Goal: Information Seeking & Learning: Find specific fact

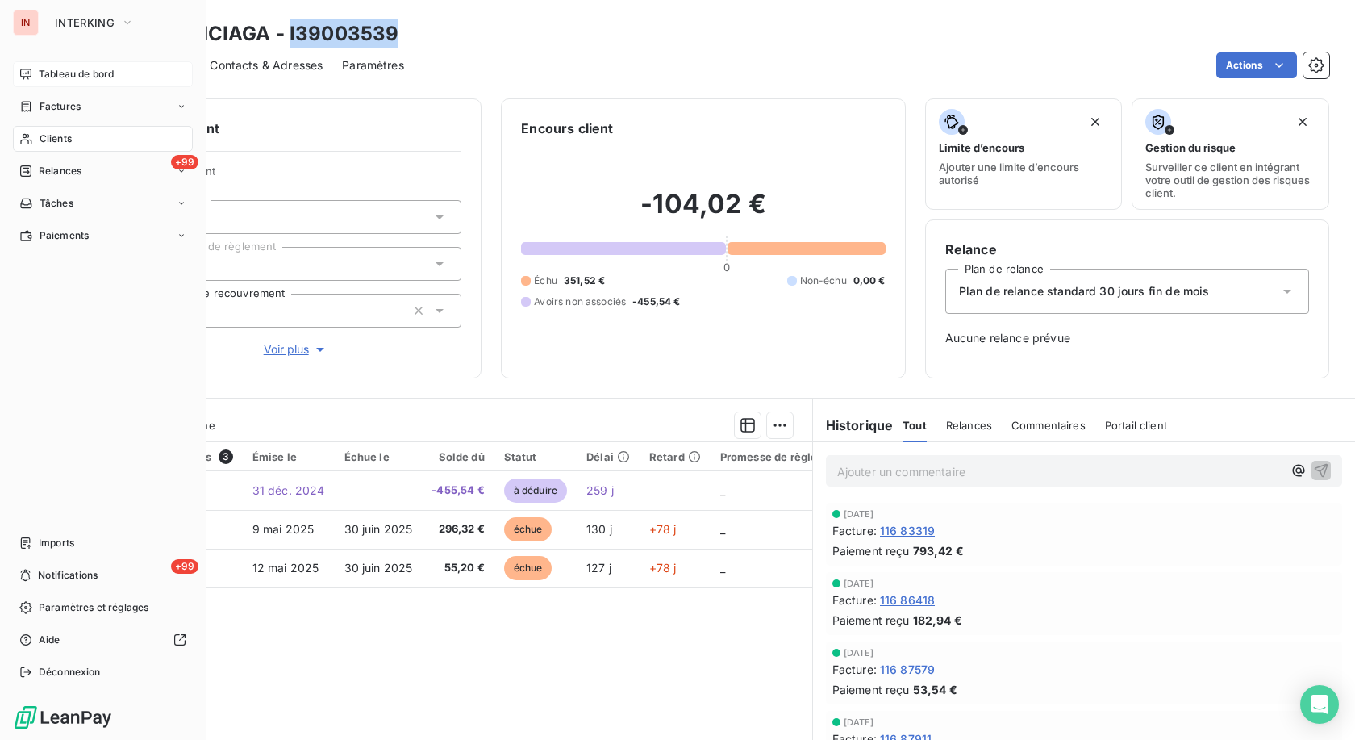
click at [38, 77] on div "Tableau de bord" at bounding box center [103, 74] width 180 height 26
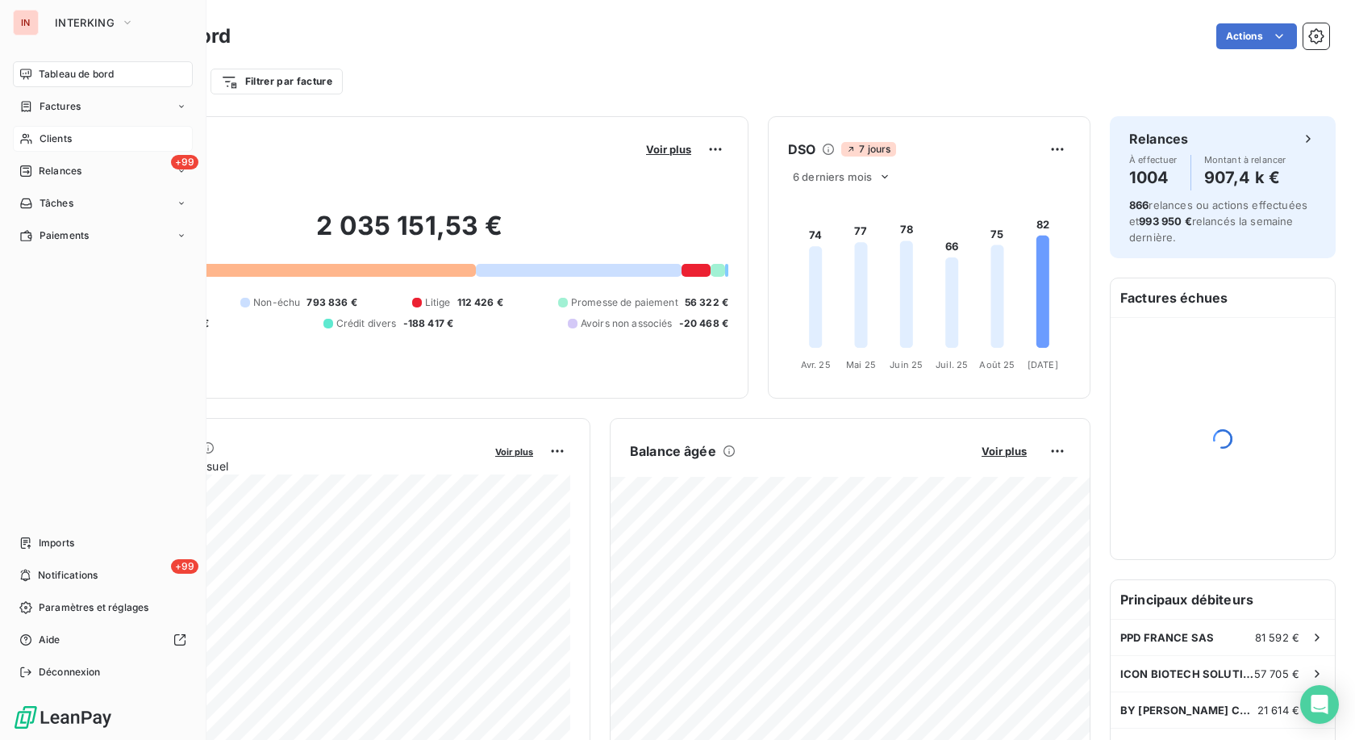
click at [52, 140] on span "Clients" at bounding box center [56, 138] width 32 height 15
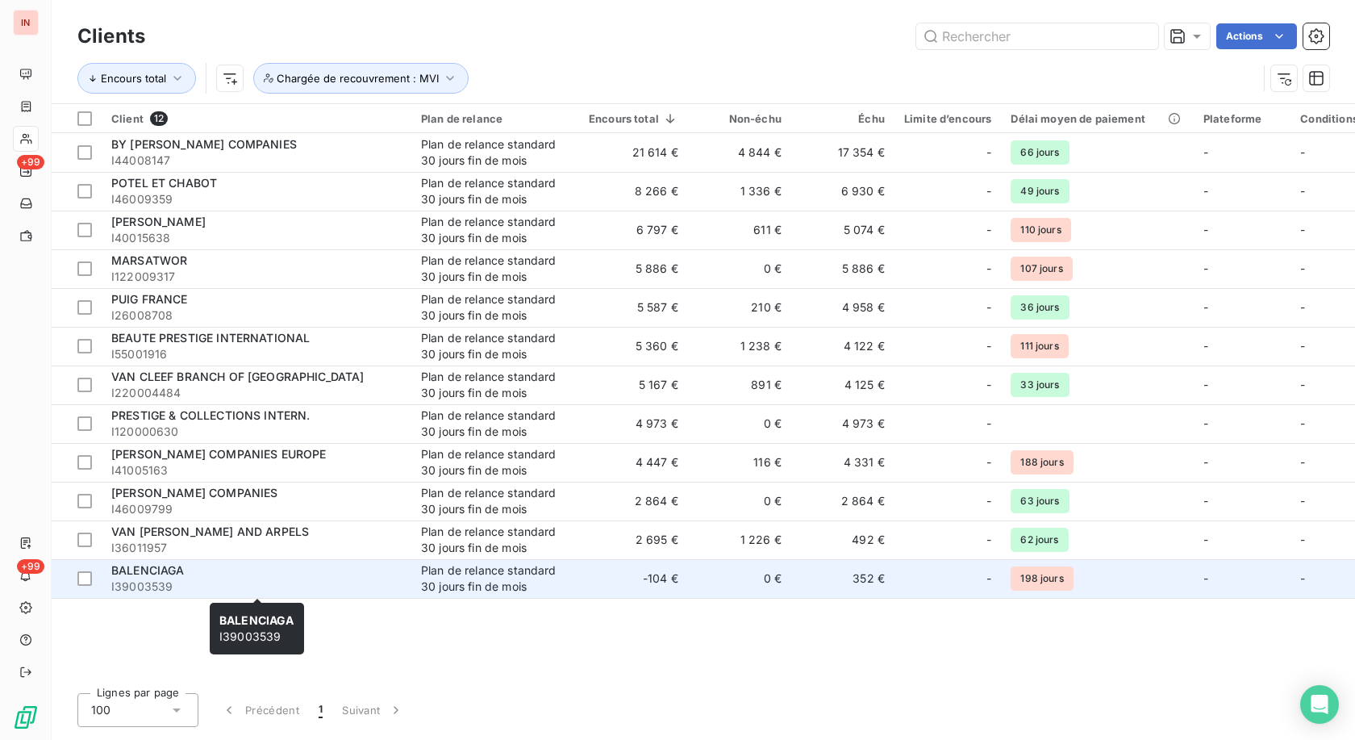
click at [252, 574] on div "BALENCIAGA" at bounding box center [256, 570] width 290 height 16
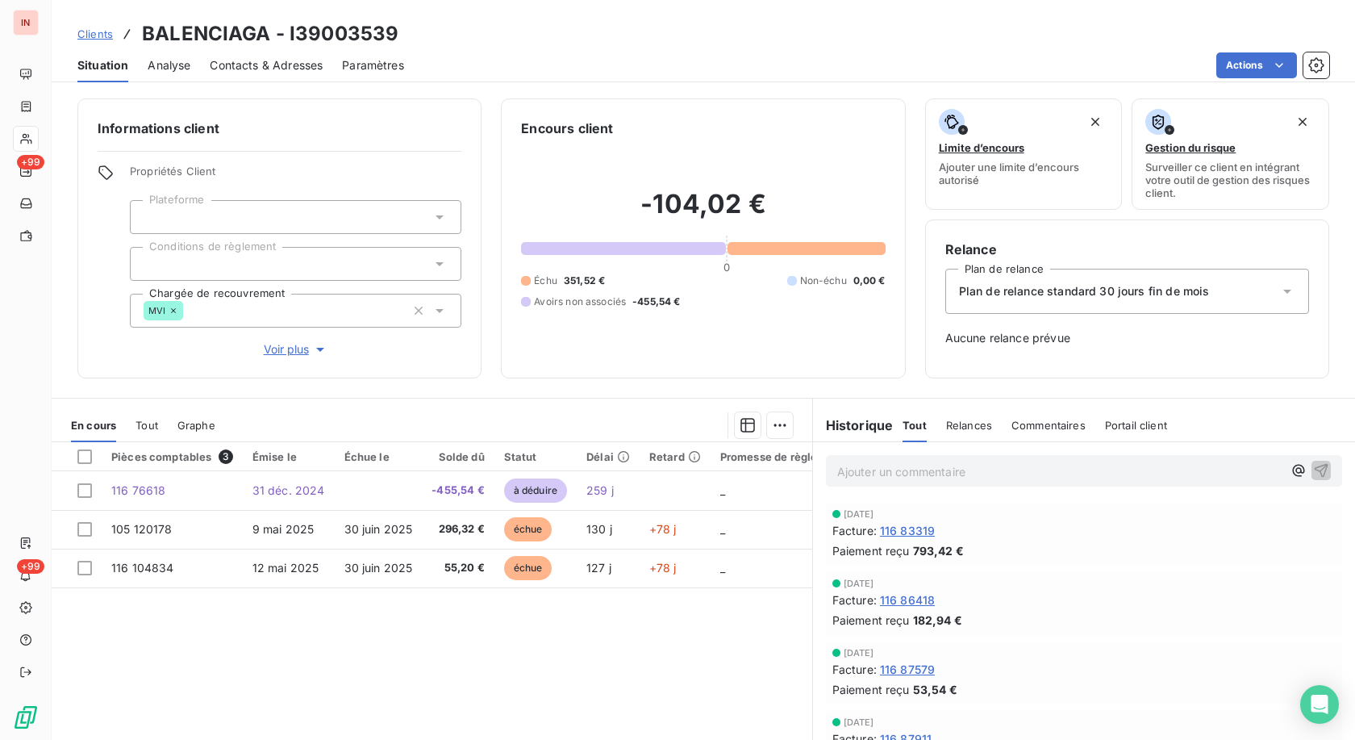
click at [341, 36] on h3 "BALENCIAGA - I39003539" at bounding box center [270, 33] width 256 height 29
copy h3 "I39003539"
click at [984, 472] on p "Ajouter un commentaire ﻿" at bounding box center [1059, 471] width 445 height 20
click at [1090, 468] on p "[DATE] - MVI - mail envoyé à" at bounding box center [1059, 470] width 445 height 19
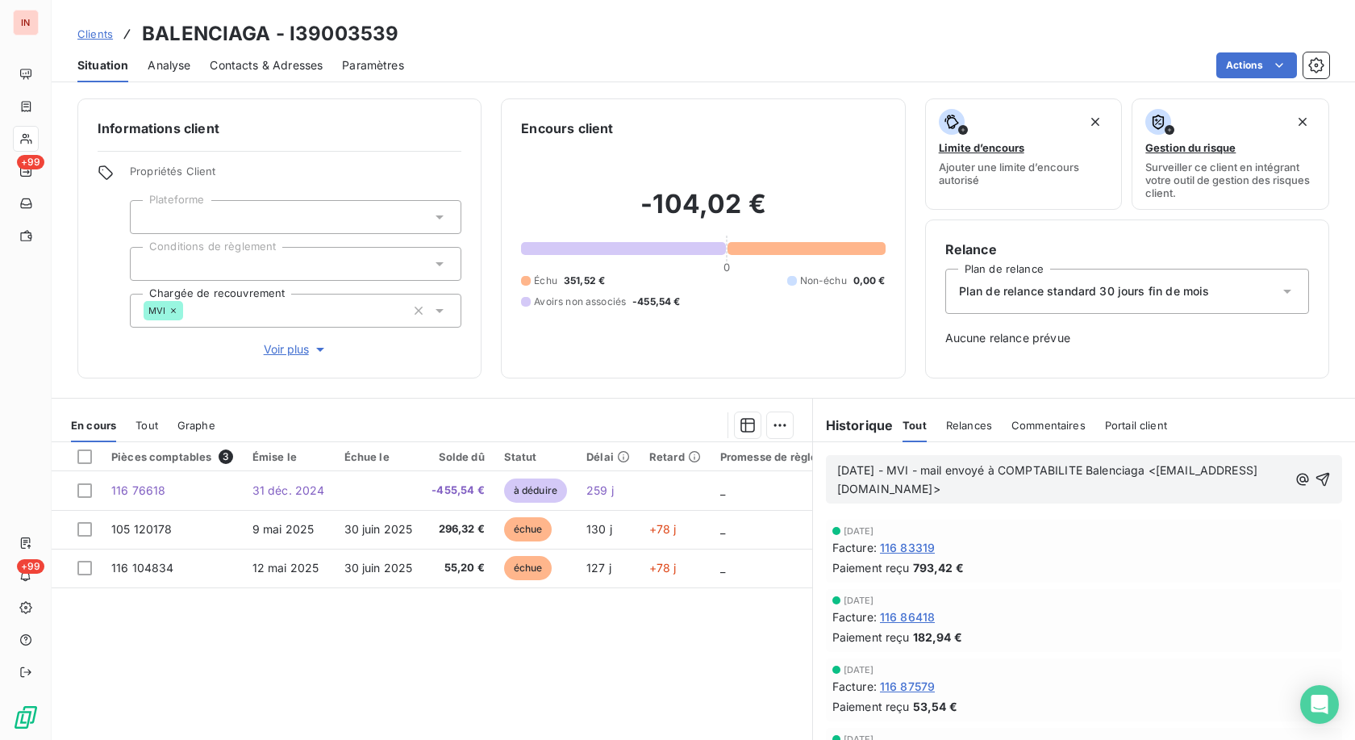
click at [967, 498] on p "[DATE] - MVI - mail envoyé à COMPTABILITE Balenciaga <[EMAIL_ADDRESS][DOMAIN_NA…" at bounding box center [1062, 479] width 451 height 37
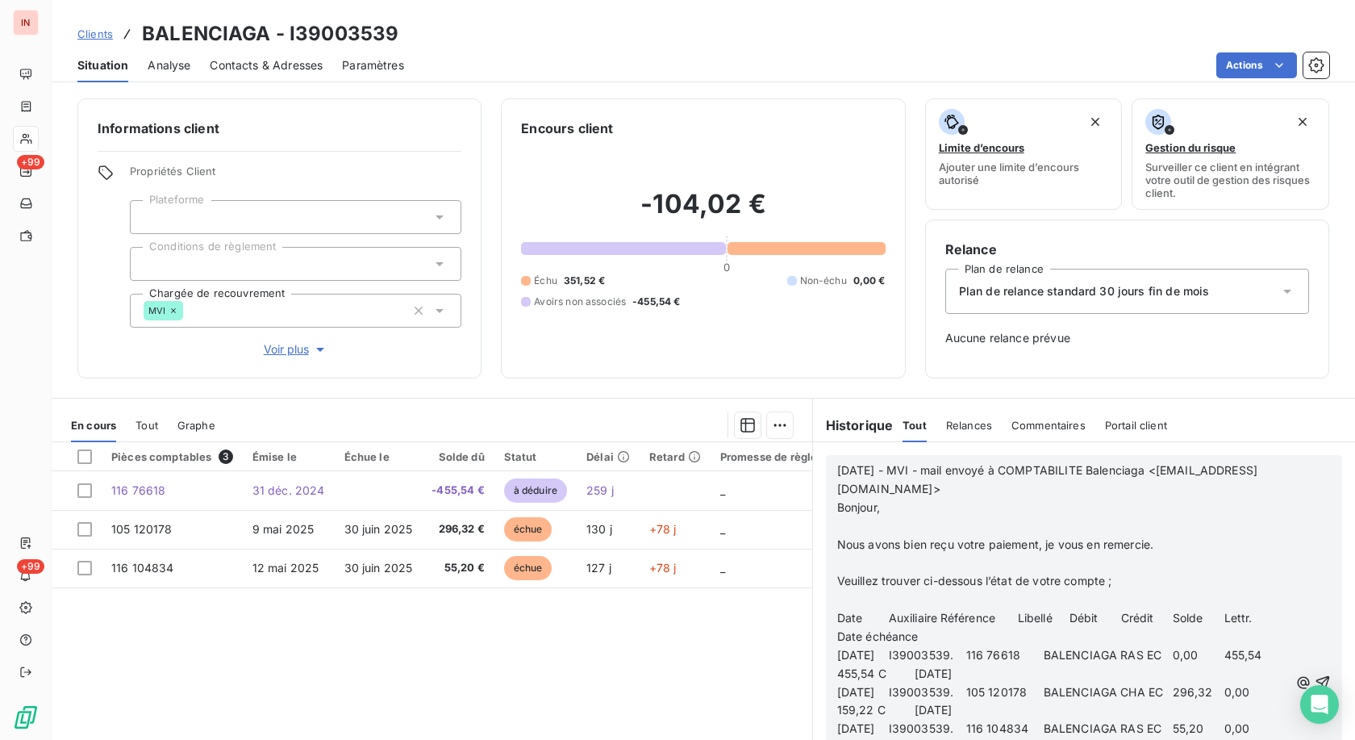
click at [889, 524] on p "﻿" at bounding box center [1063, 526] width 452 height 19
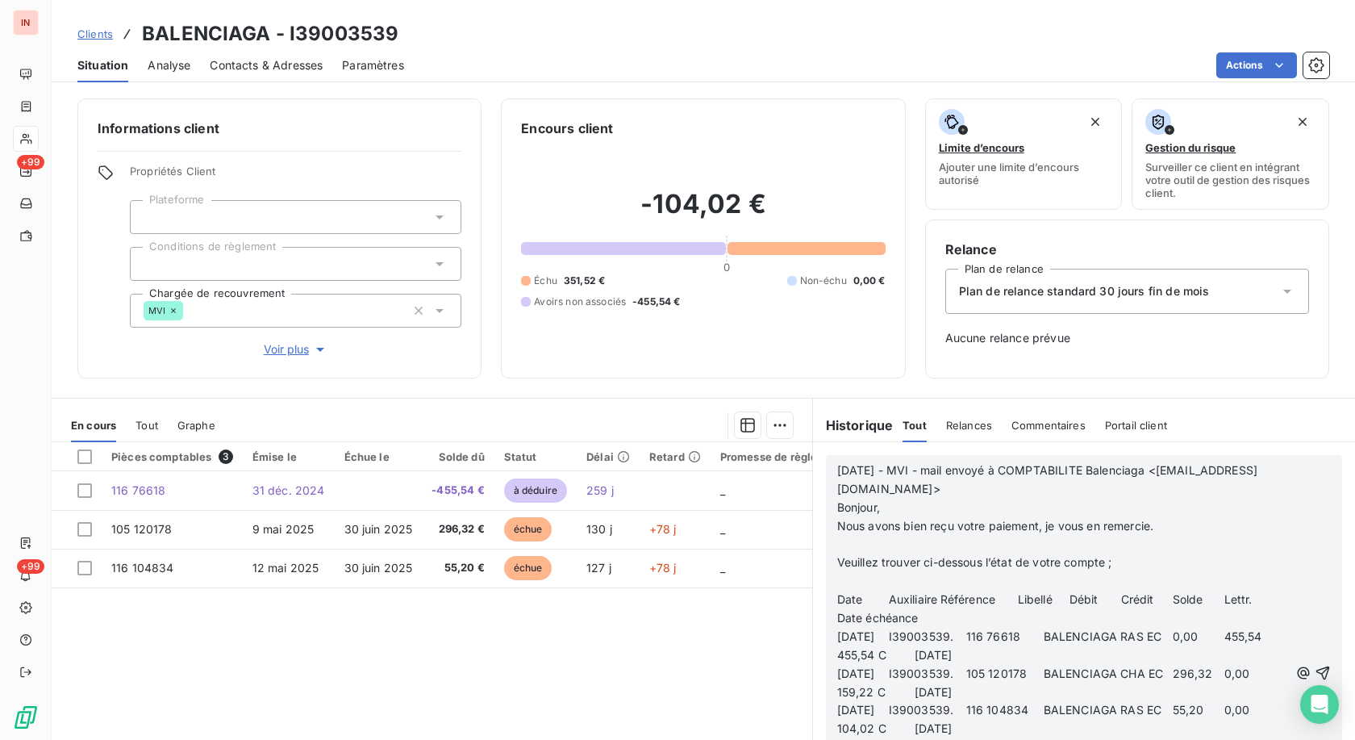
click at [883, 540] on p "﻿" at bounding box center [1063, 544] width 452 height 19
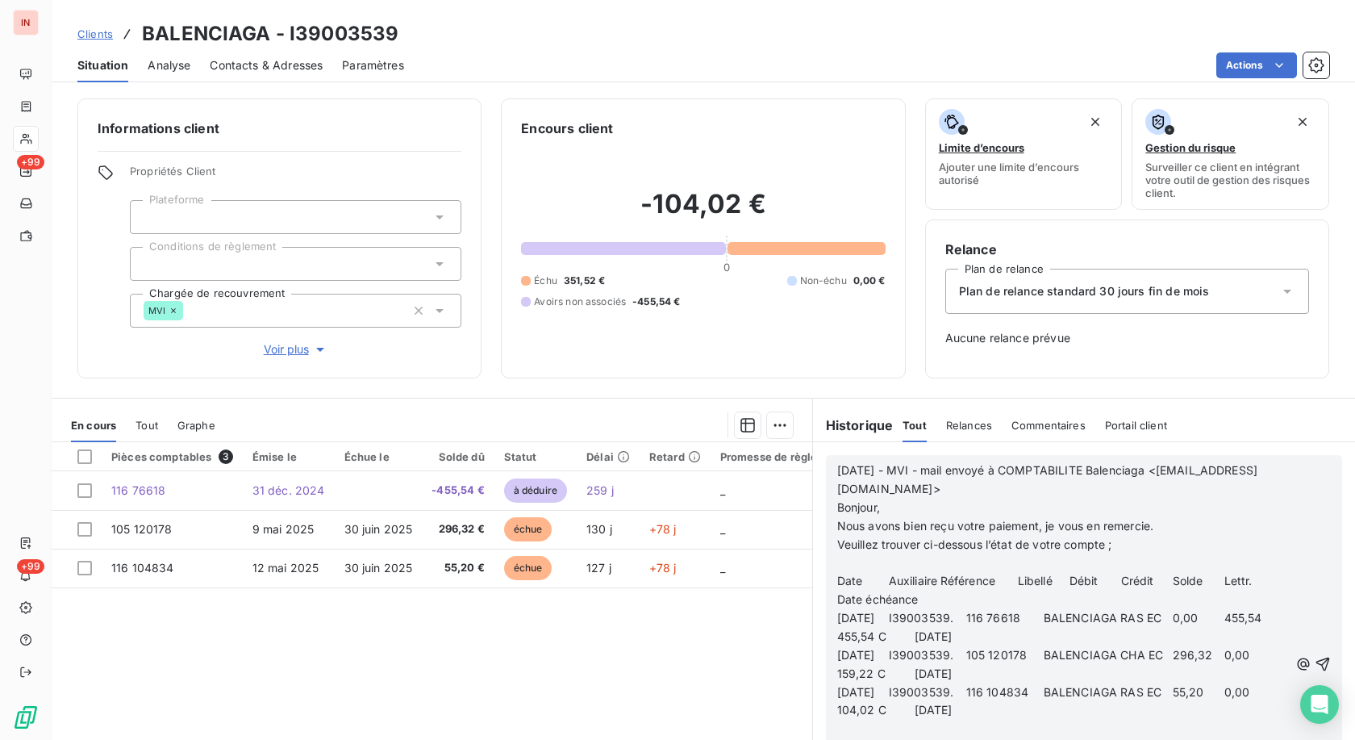
scroll to position [61, 0]
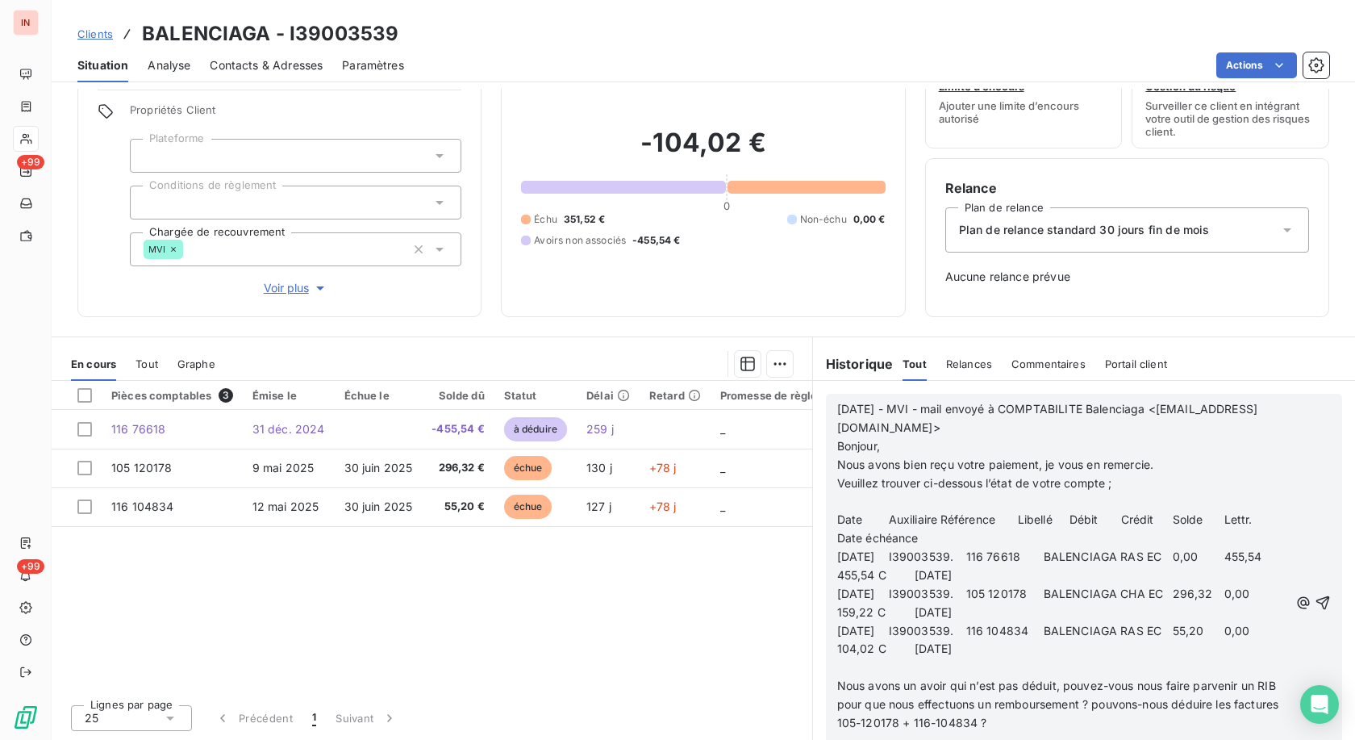
click at [865, 669] on p "﻿" at bounding box center [1063, 667] width 452 height 19
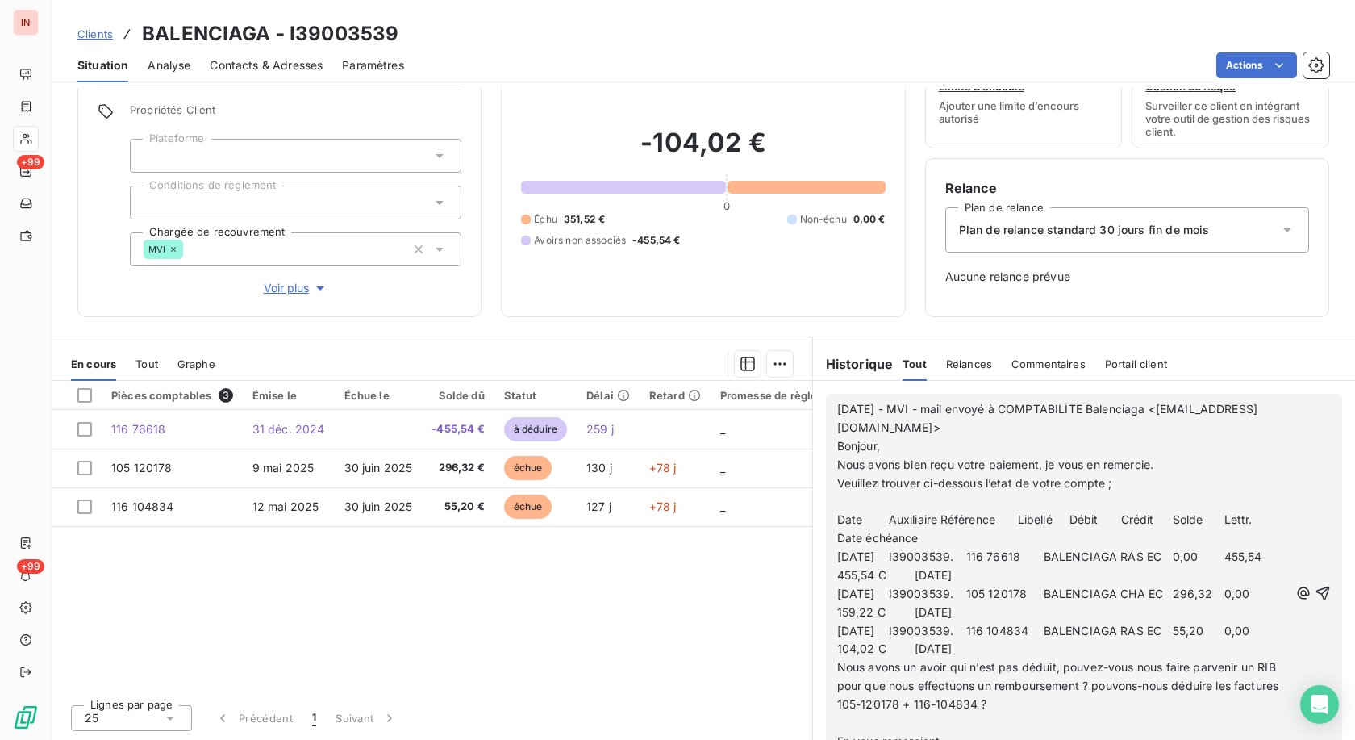
click at [848, 720] on p "﻿" at bounding box center [1063, 723] width 452 height 19
click at [1226, 327] on div "Informations client Propriétés Client Plateforme Conditions de règlement Chargé…" at bounding box center [703, 414] width 1303 height 651
click at [719, 659] on div "Pièces comptables 3 Émise le Échue le Solde dû Statut Délai Retard Promesse de …" at bounding box center [432, 536] width 760 height 310
drag, startPoint x: 762, startPoint y: 639, endPoint x: 1116, endPoint y: 549, distance: 365.2
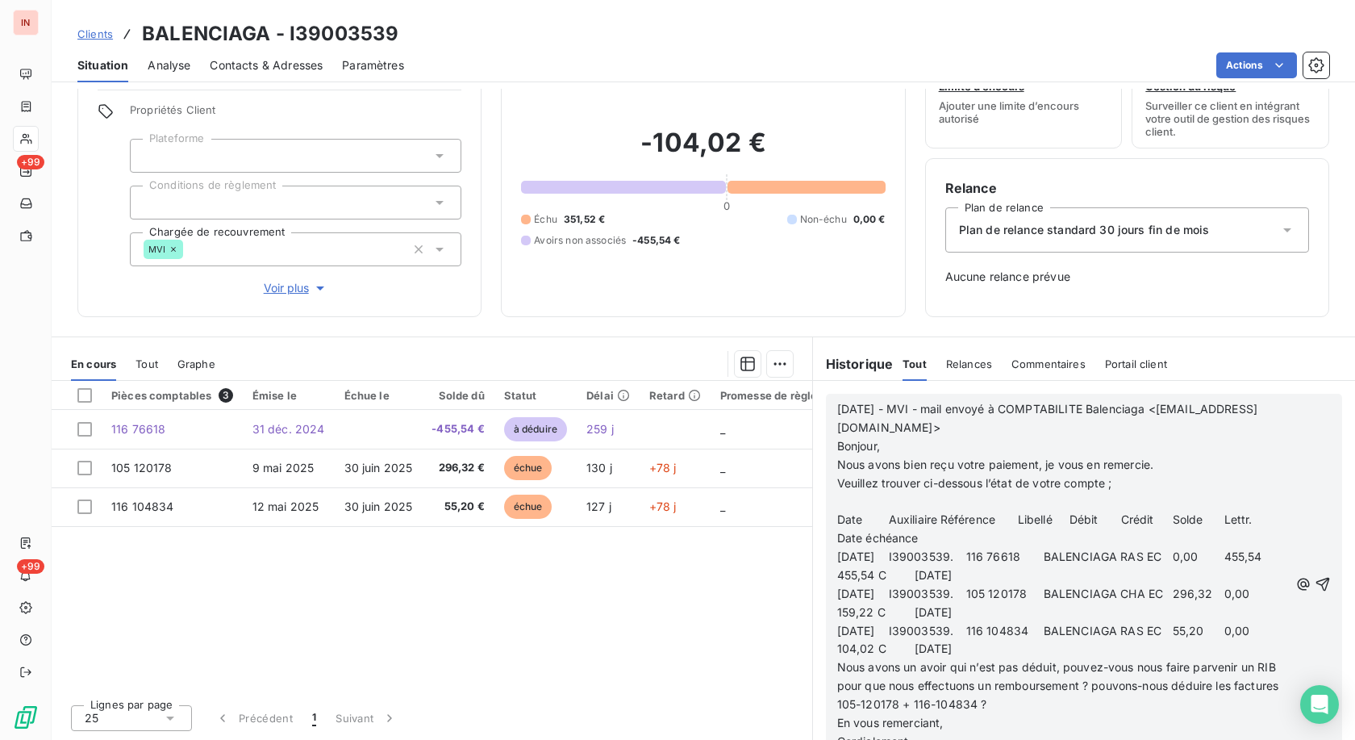
click at [769, 638] on div "Pièces comptables 3 Émise le Échue le Solde dû Statut Délai Retard Promesse de …" at bounding box center [432, 536] width 760 height 310
click at [1310, 304] on div "Relance Plan de relance Plan de relance standard 30 jours fin de mois Aucune re…" at bounding box center [1127, 237] width 404 height 159
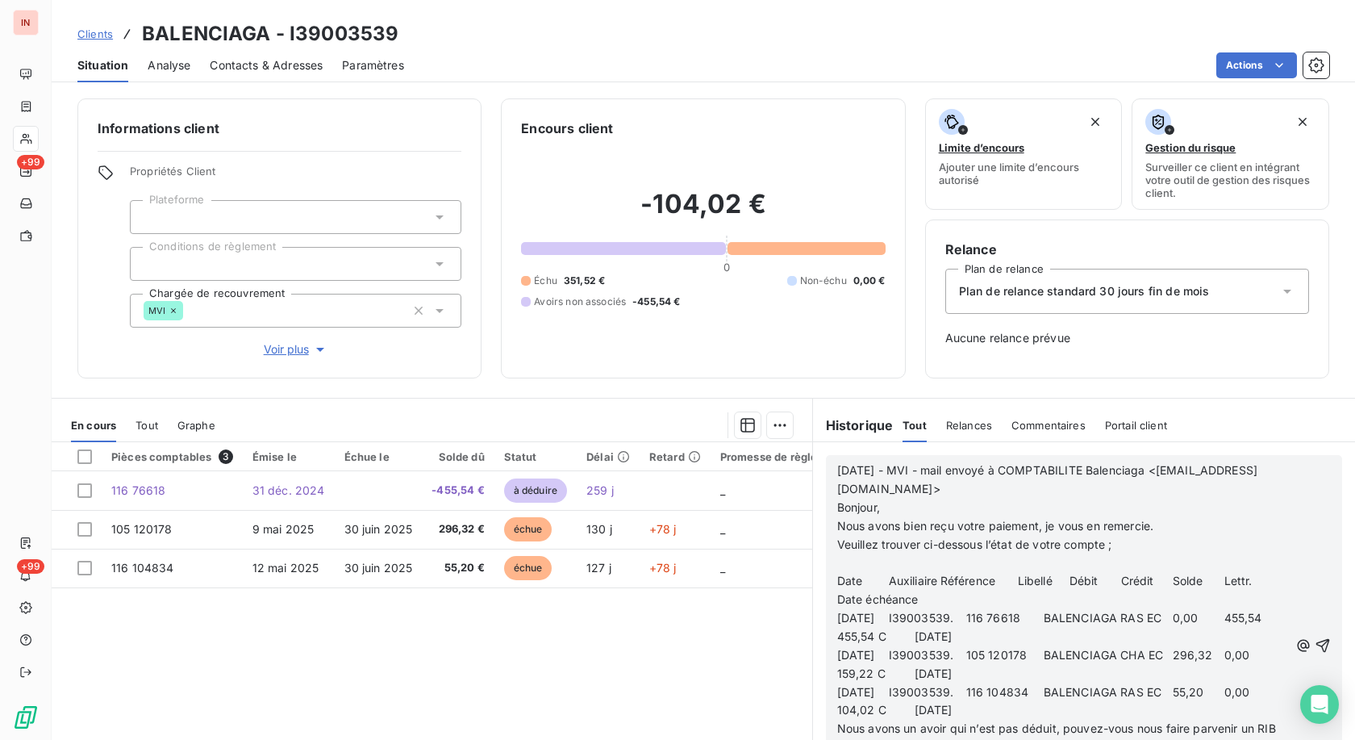
scroll to position [61, 0]
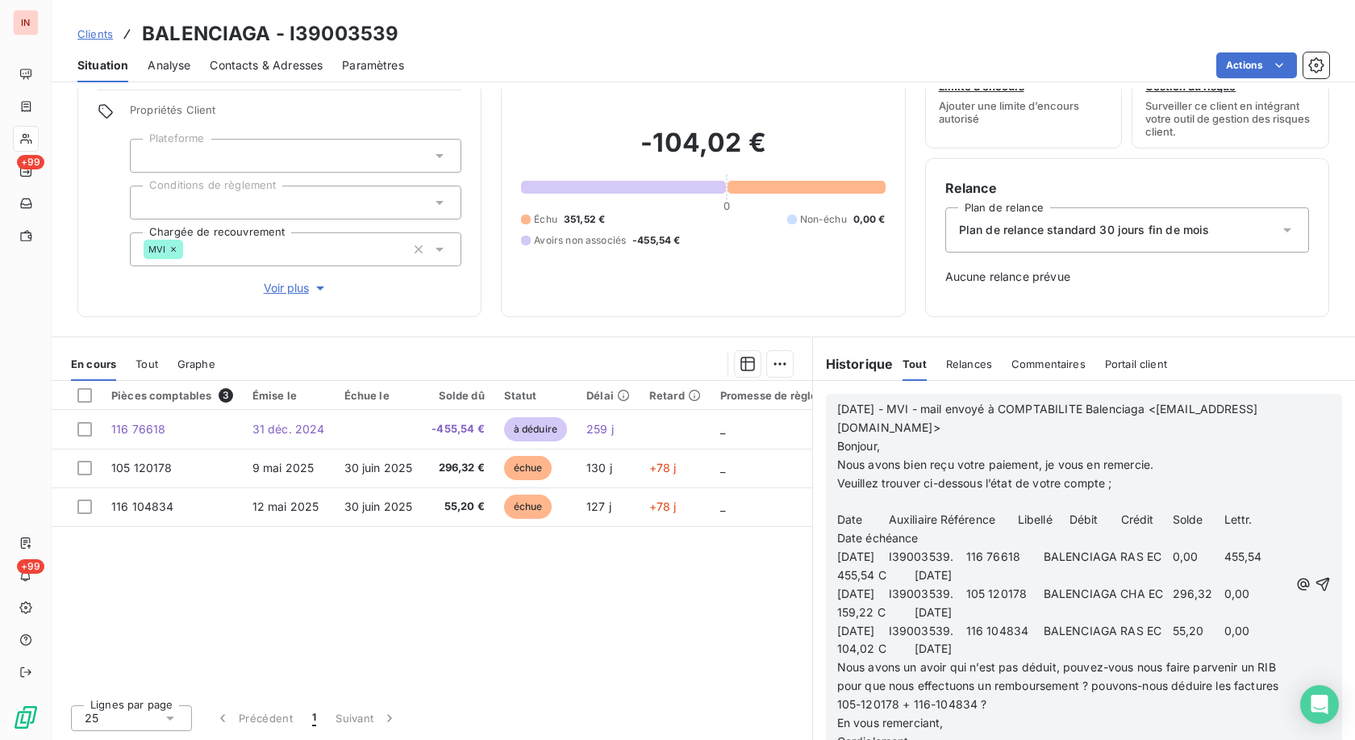
click at [1062, 727] on p "En vous remerciant," at bounding box center [1063, 723] width 452 height 19
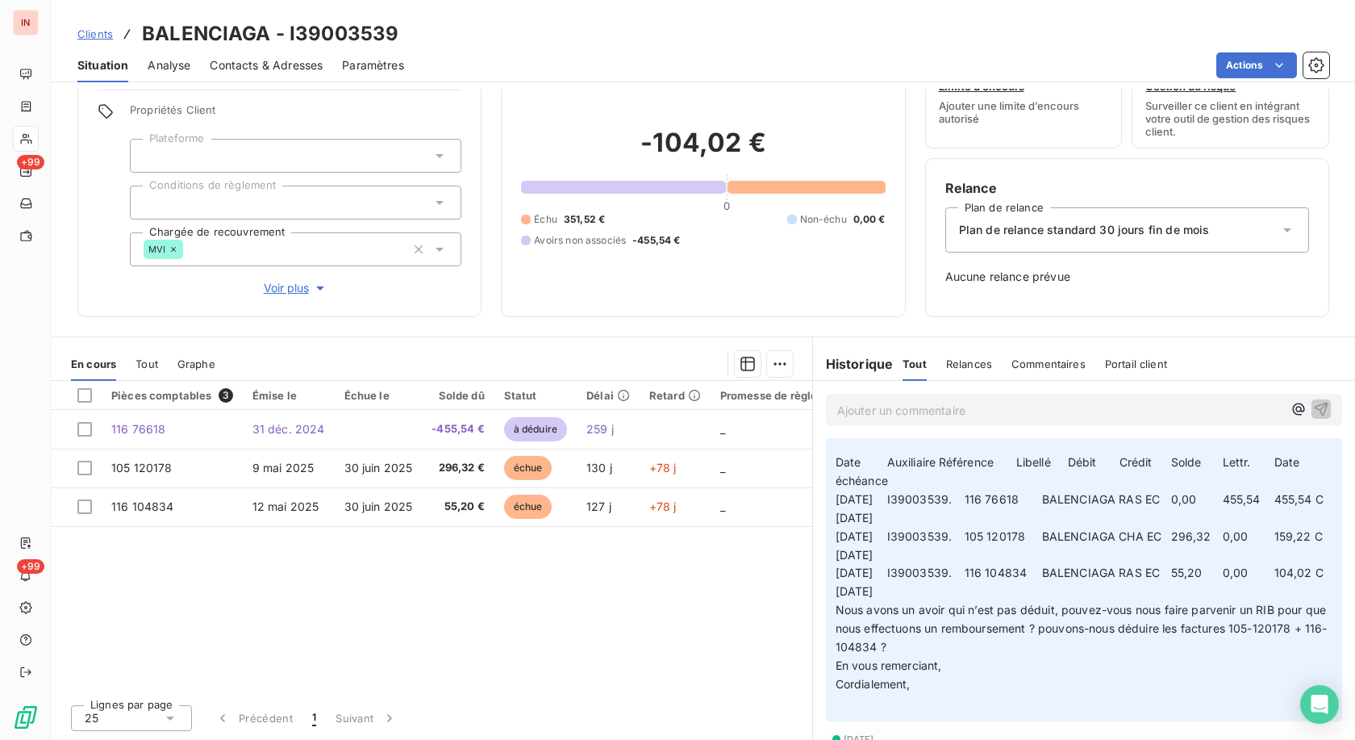
scroll to position [0, 0]
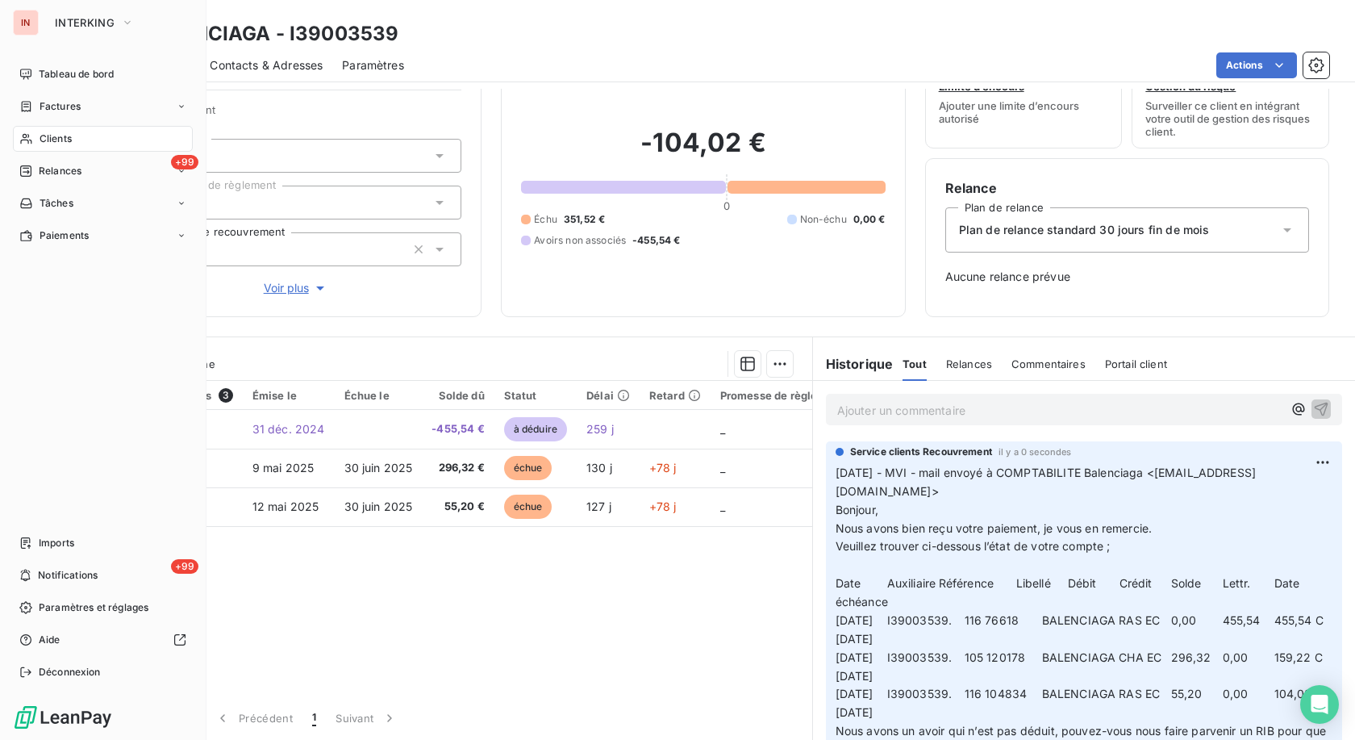
click at [55, 135] on span "Clients" at bounding box center [56, 138] width 32 height 15
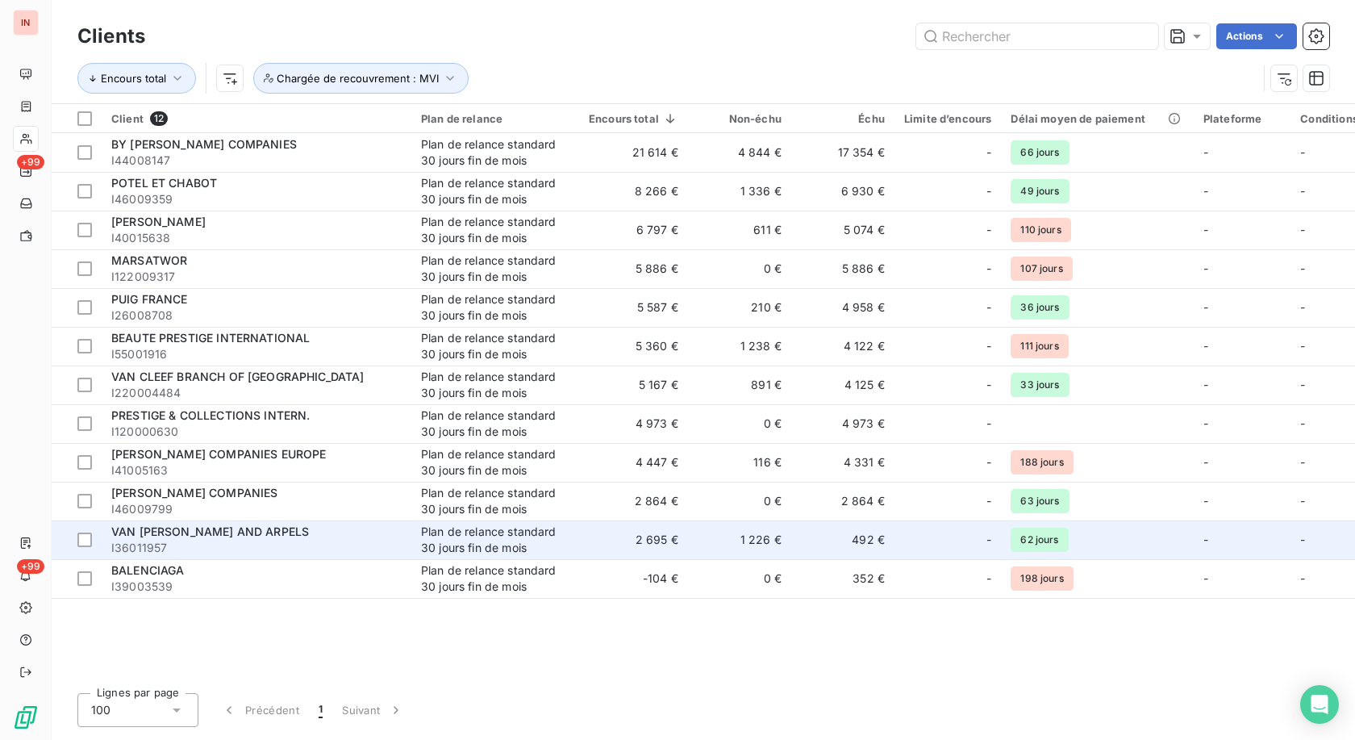
click at [256, 537] on div "VAN [PERSON_NAME] AND ARPELS" at bounding box center [256, 531] width 290 height 16
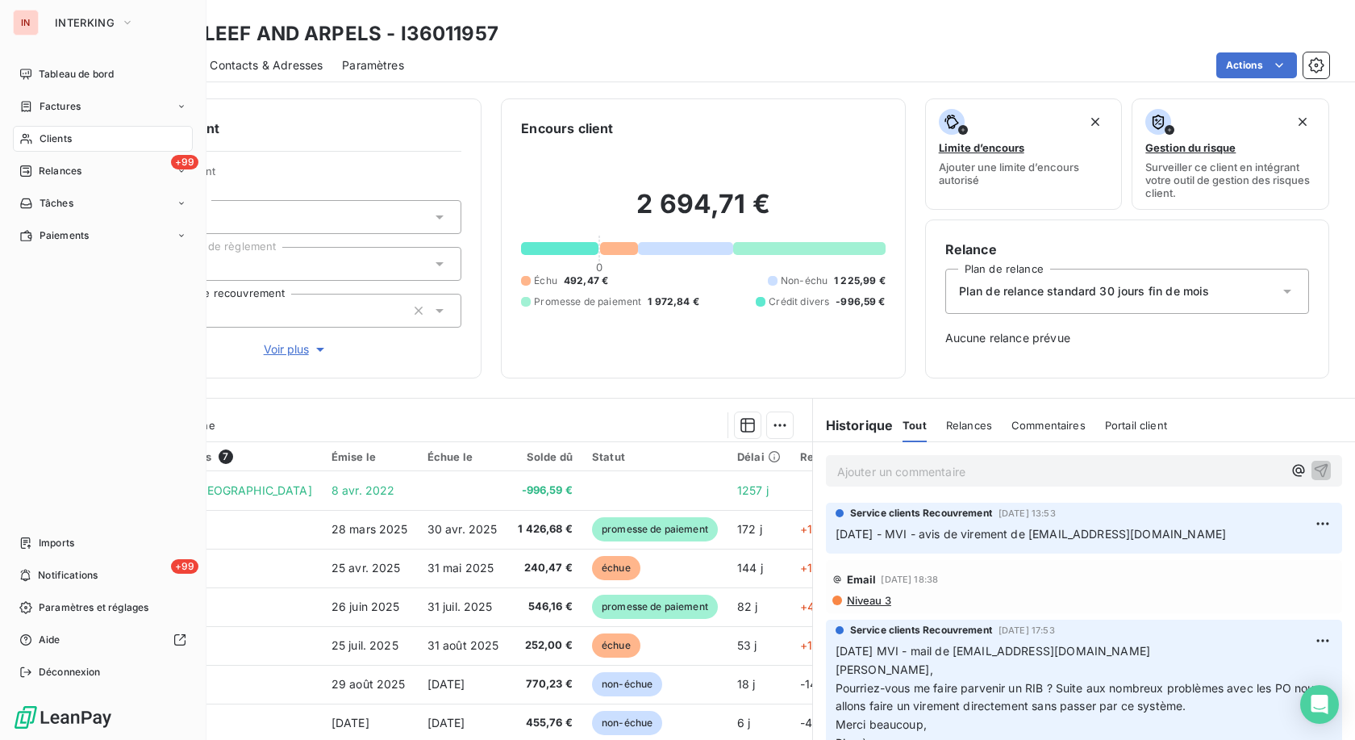
click at [41, 135] on span "Clients" at bounding box center [56, 138] width 32 height 15
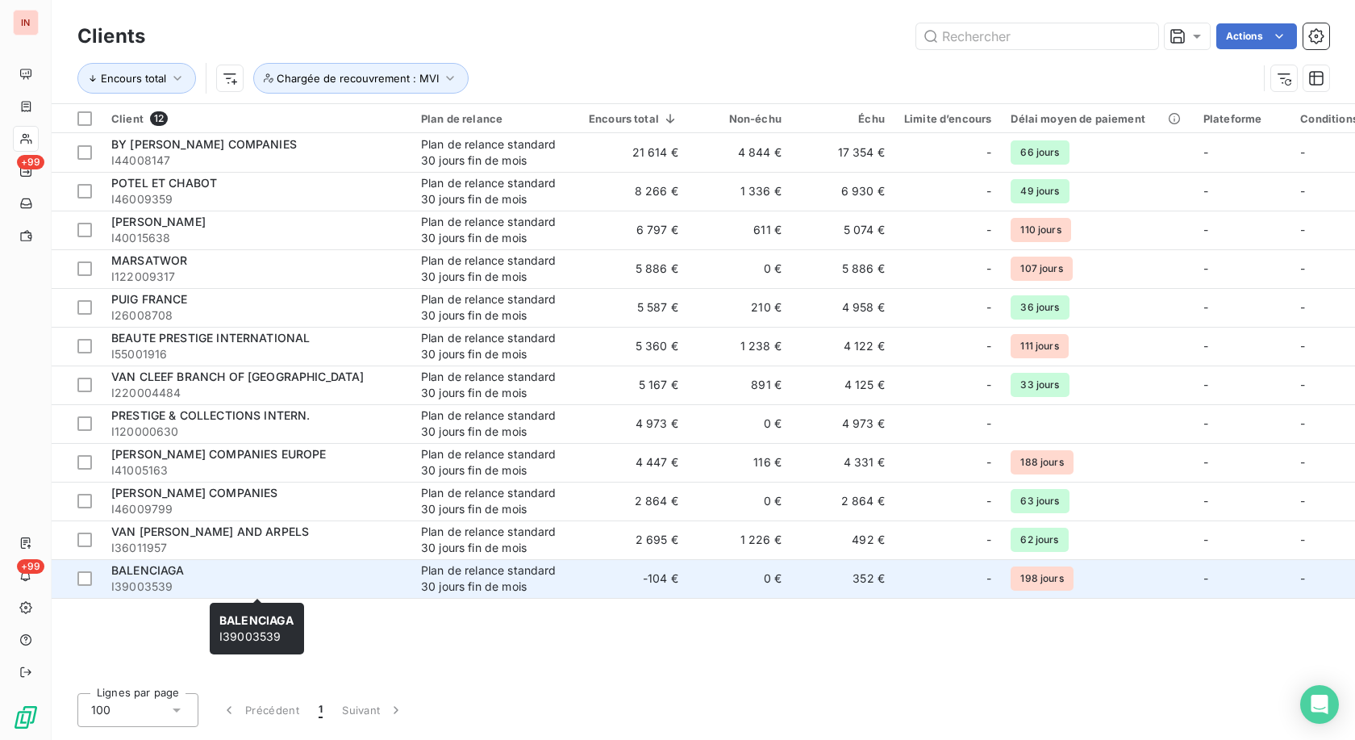
click at [305, 576] on div "BALENCIAGA" at bounding box center [256, 570] width 290 height 16
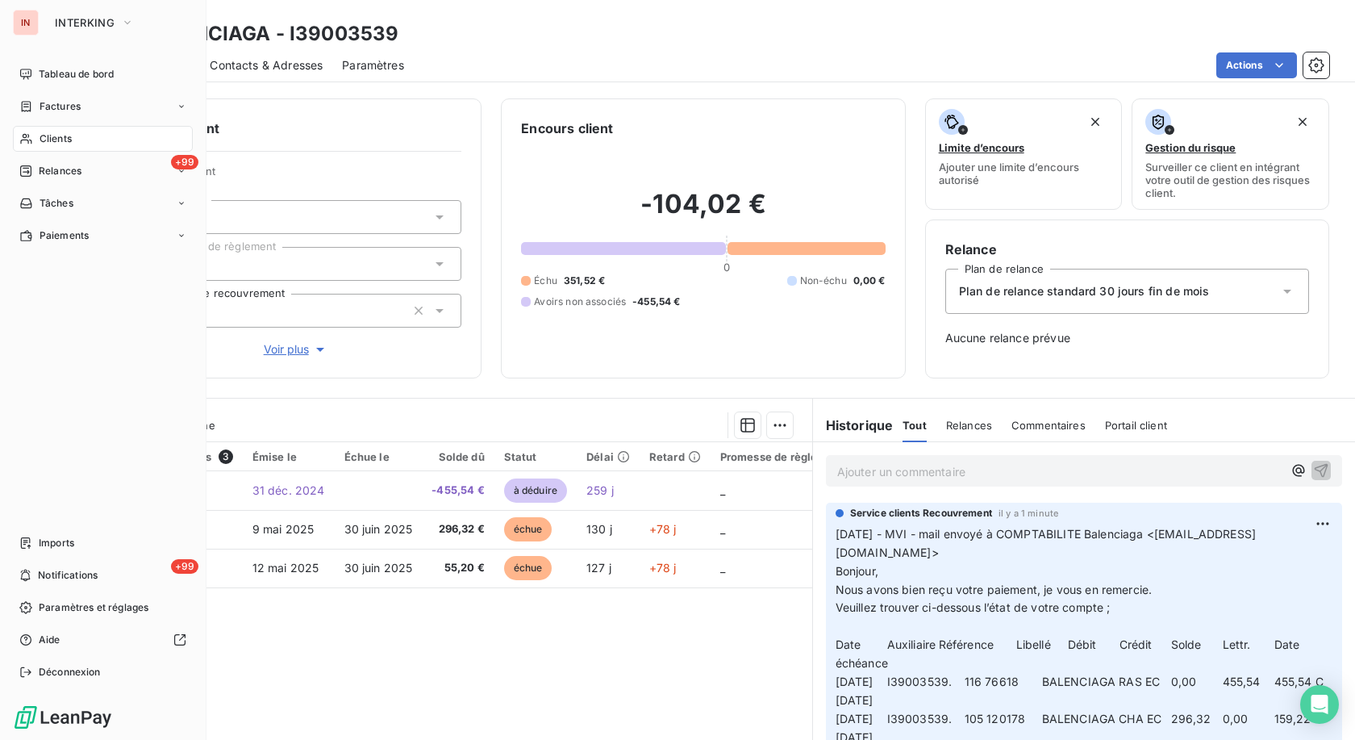
click at [55, 143] on span "Clients" at bounding box center [56, 138] width 32 height 15
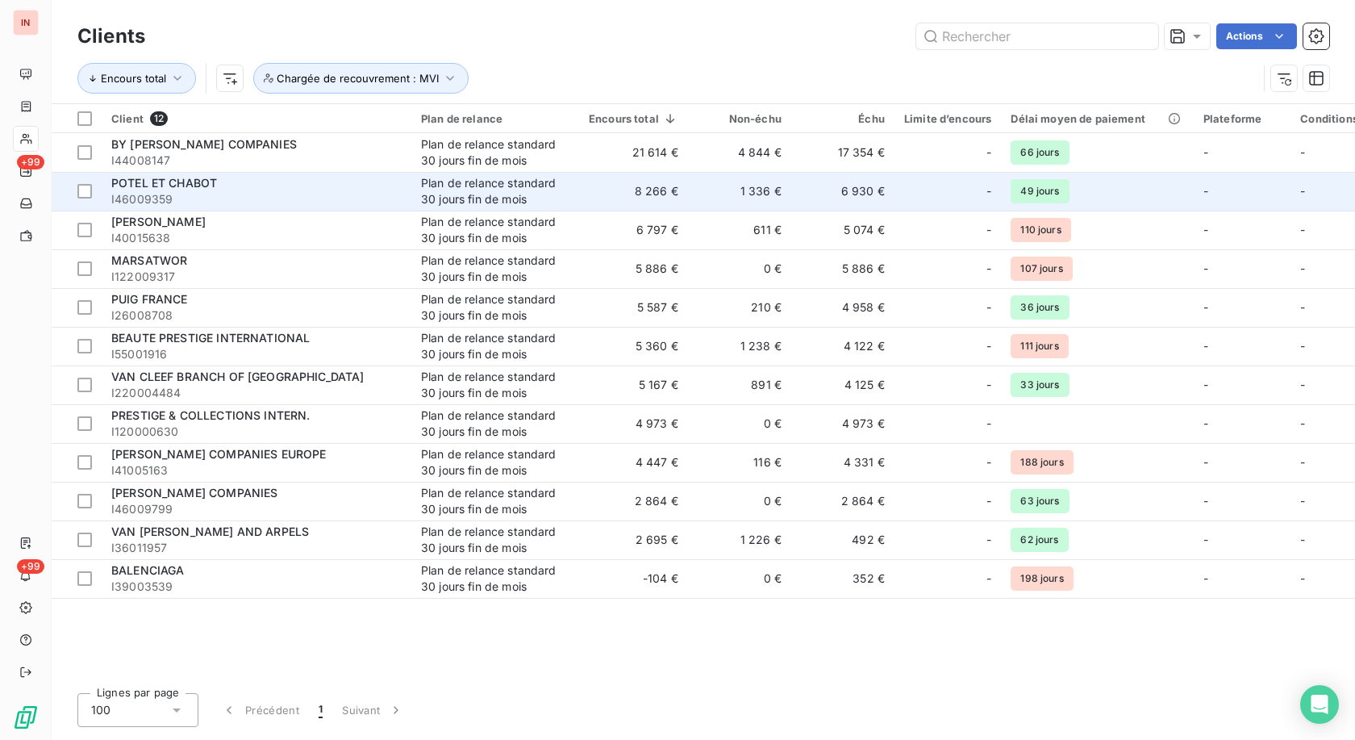
click at [273, 185] on div "POTEL ET CHABOT" at bounding box center [256, 183] width 290 height 16
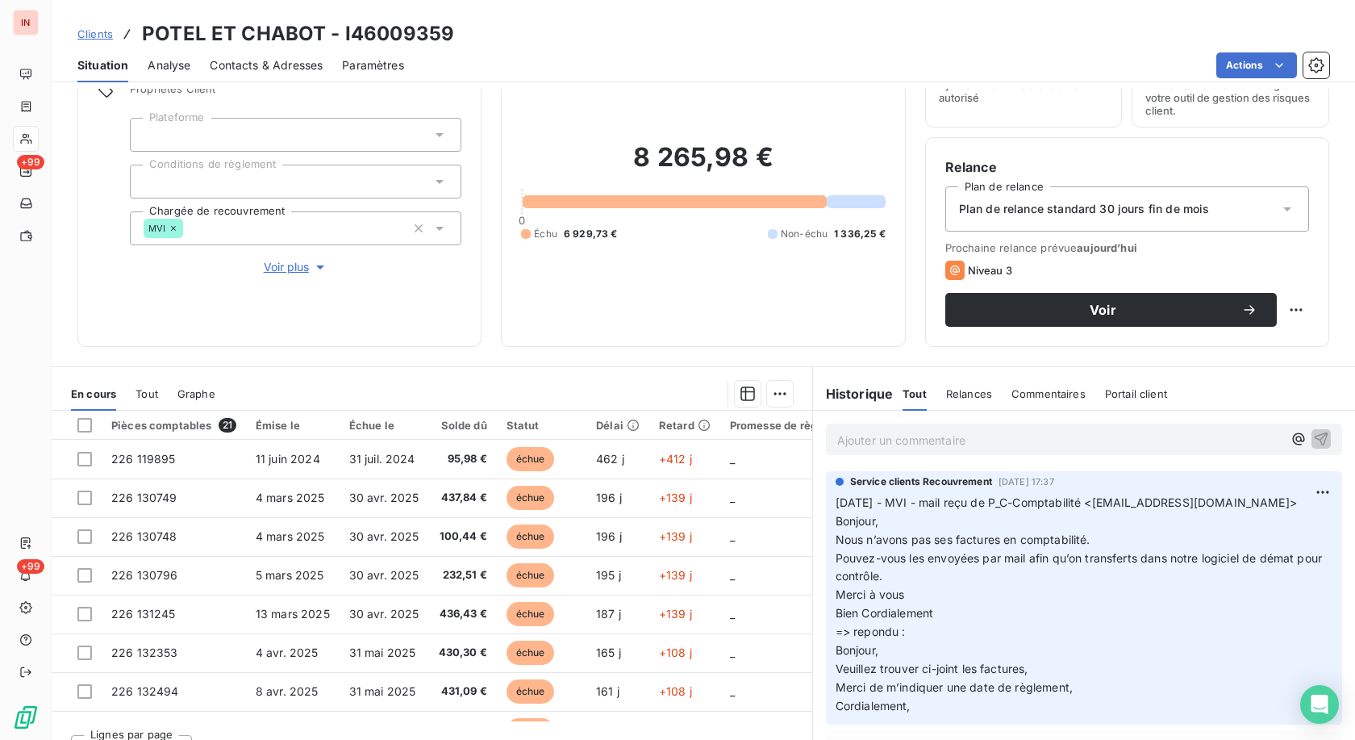
scroll to position [112, 0]
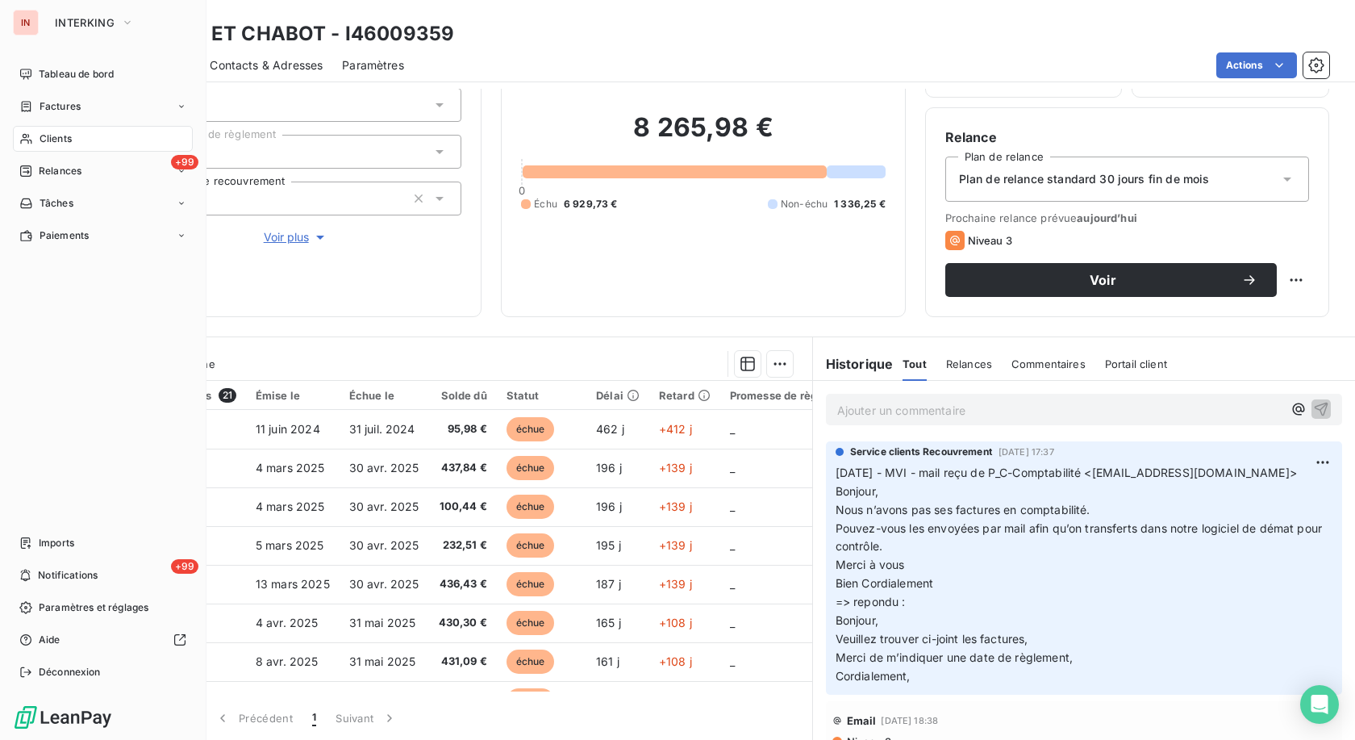
click at [30, 140] on icon at bounding box center [25, 139] width 11 height 10
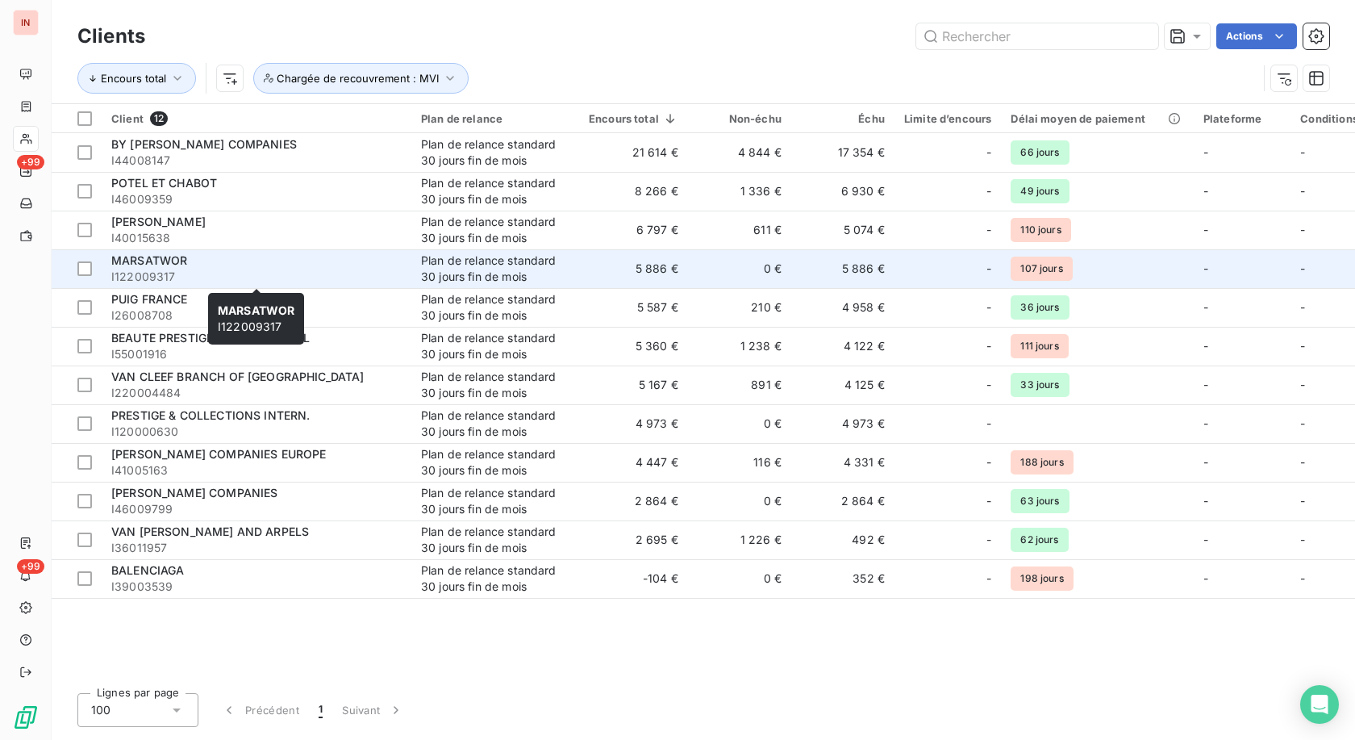
click at [199, 277] on span "I122009317" at bounding box center [256, 277] width 290 height 16
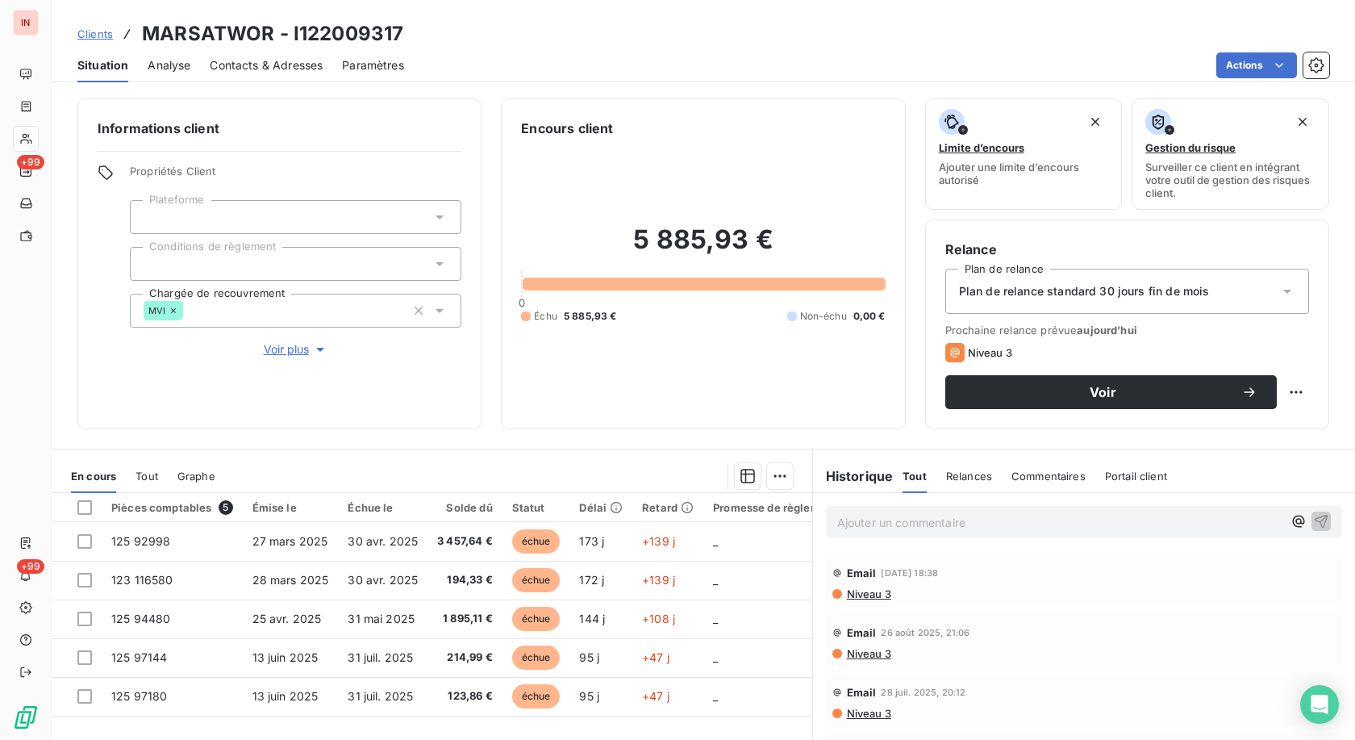
click at [245, 63] on span "Contacts & Adresses" at bounding box center [266, 65] width 113 height 16
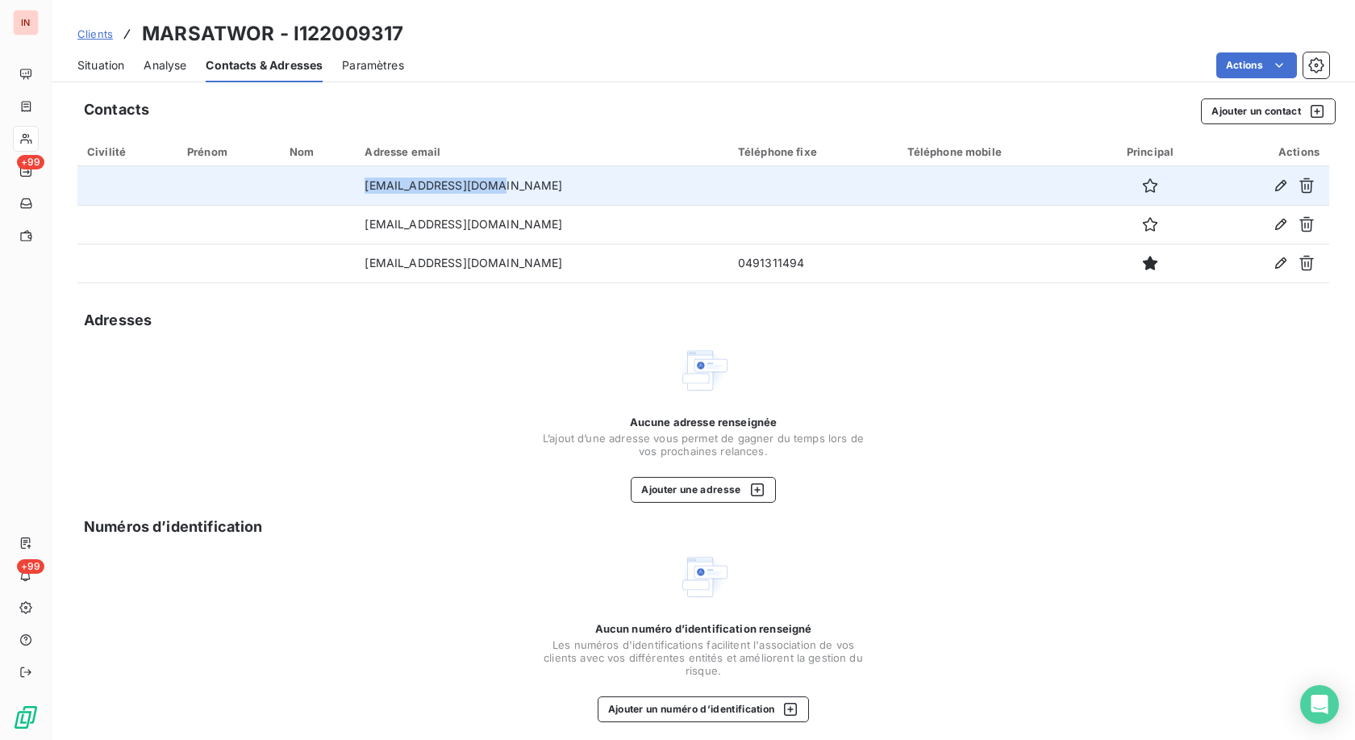
drag, startPoint x: 524, startPoint y: 185, endPoint x: 390, endPoint y: 182, distance: 134.7
click at [390, 182] on td "[EMAIL_ADDRESS][DOMAIN_NAME]" at bounding box center [541, 185] width 373 height 39
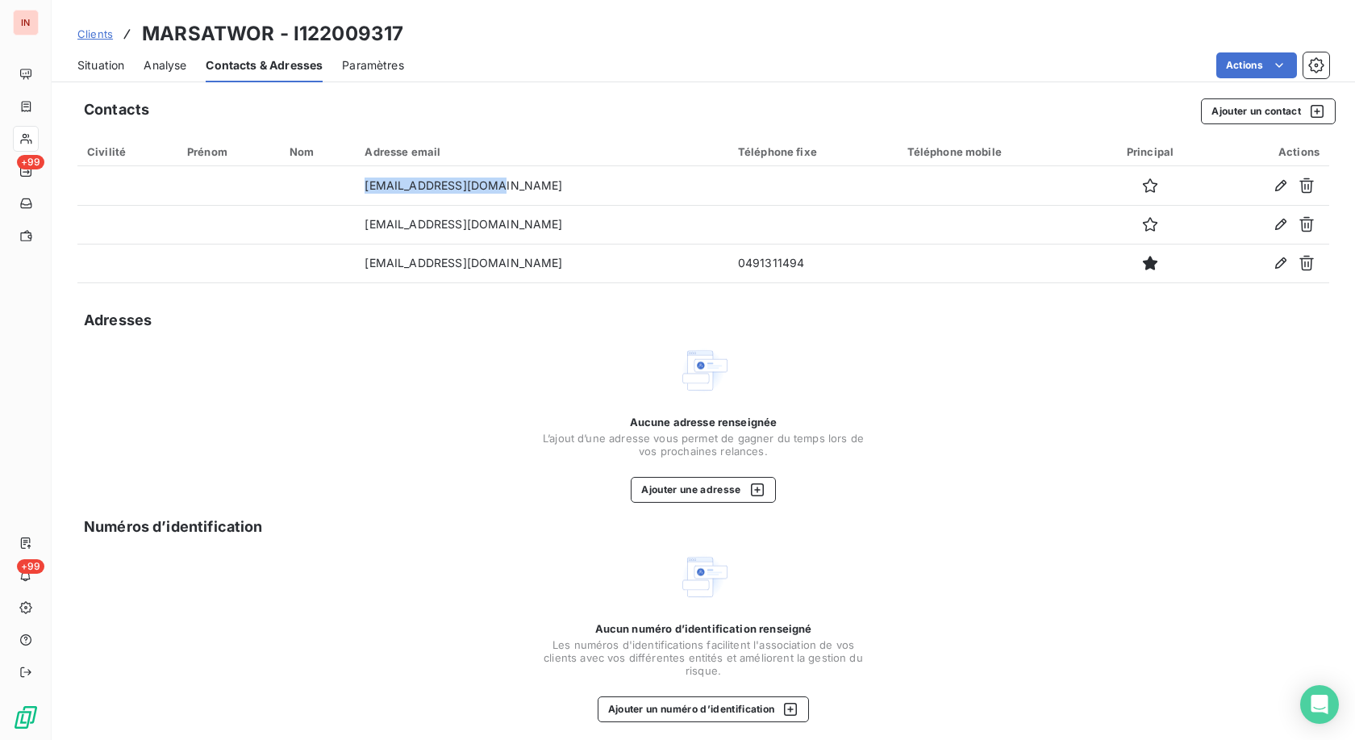
copy td "[EMAIL_ADDRESS][DOMAIN_NAME]"
click at [404, 32] on div "Clients MARSATWOR - I122009317" at bounding box center [703, 33] width 1303 height 29
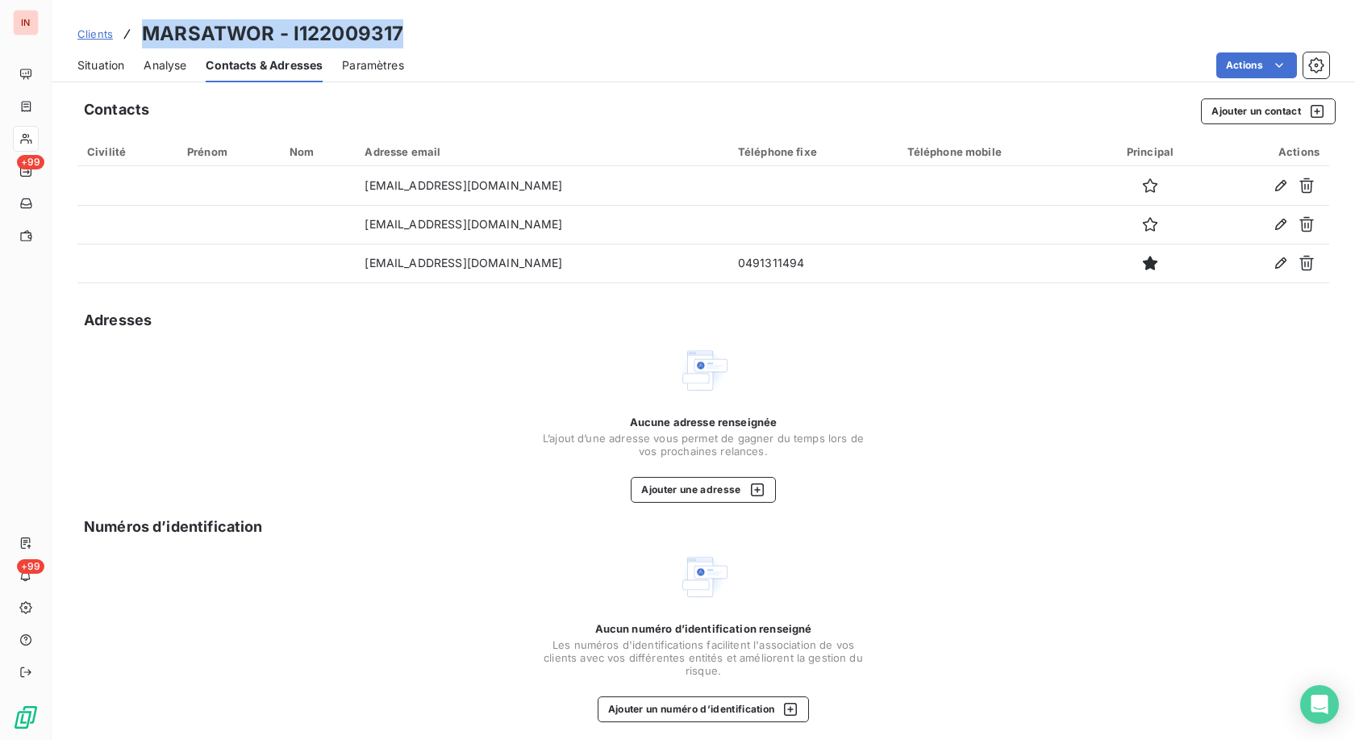
drag, startPoint x: 405, startPoint y: 32, endPoint x: 131, endPoint y: 32, distance: 274.2
click at [131, 32] on div "Clients MARSATWOR - I122009317" at bounding box center [703, 33] width 1303 height 29
copy div "MARSATWOR - I122009317"
click at [106, 62] on span "Situation" at bounding box center [100, 65] width 47 height 16
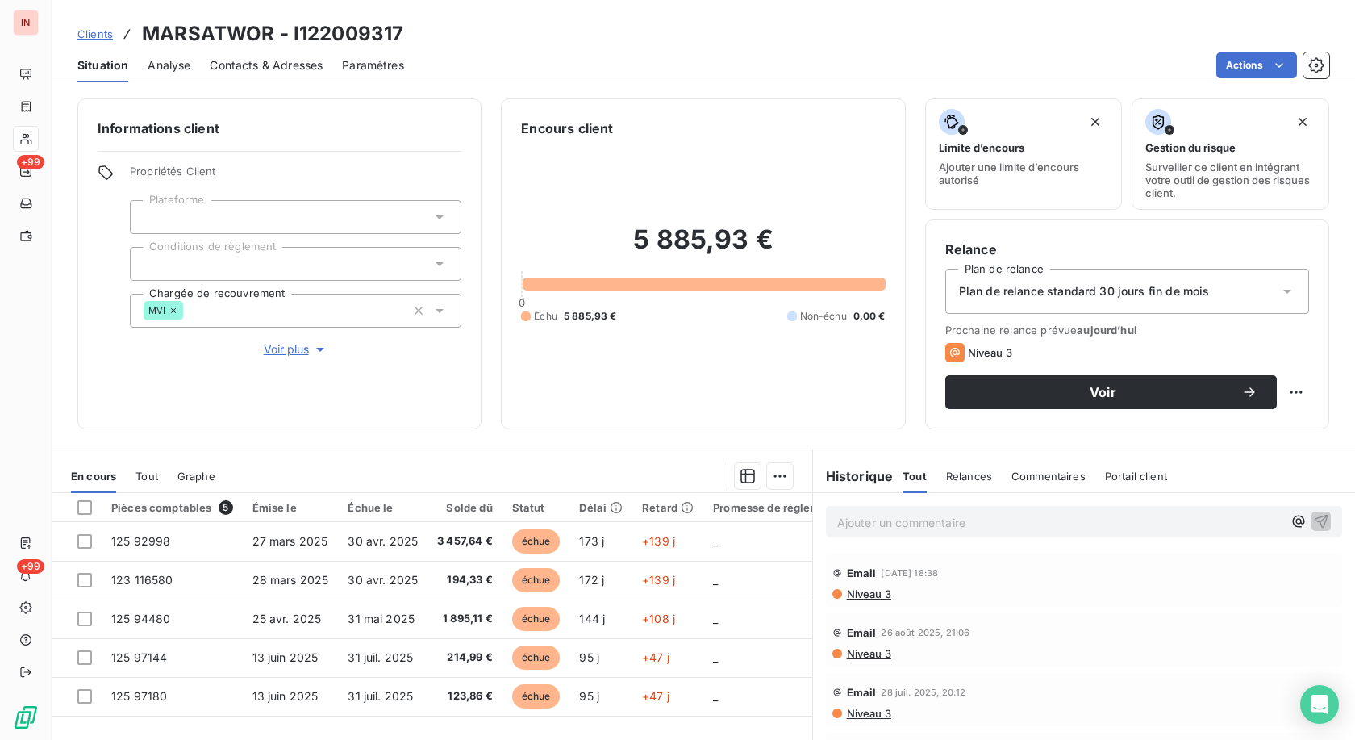
click at [369, 31] on h3 "MARSATWOR - I122009317" at bounding box center [272, 33] width 261 height 29
copy h3 "I122009317"
click at [879, 524] on p "Ajouter un commentaire ﻿" at bounding box center [1059, 522] width 445 height 20
click at [1086, 522] on p "[DATE] - MVI -" at bounding box center [1059, 521] width 445 height 19
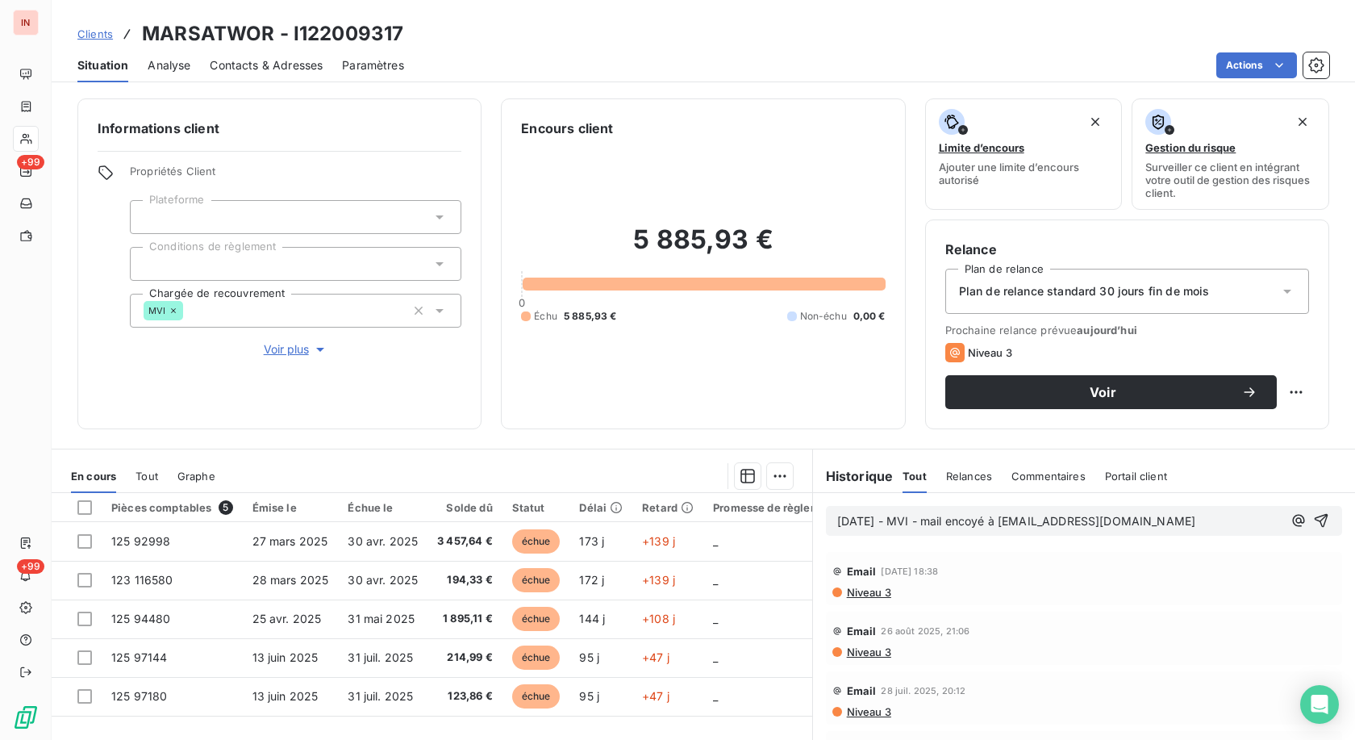
click at [1103, 531] on p "[DATE] - MVI - mail encoyé à [EMAIL_ADDRESS][DOMAIN_NAME]" at bounding box center [1059, 521] width 445 height 19
click at [925, 531] on p "[DATE] - MVI - mail encoyé à [EMAIL_ADDRESS][DOMAIN_NAME]" at bounding box center [1059, 521] width 445 height 19
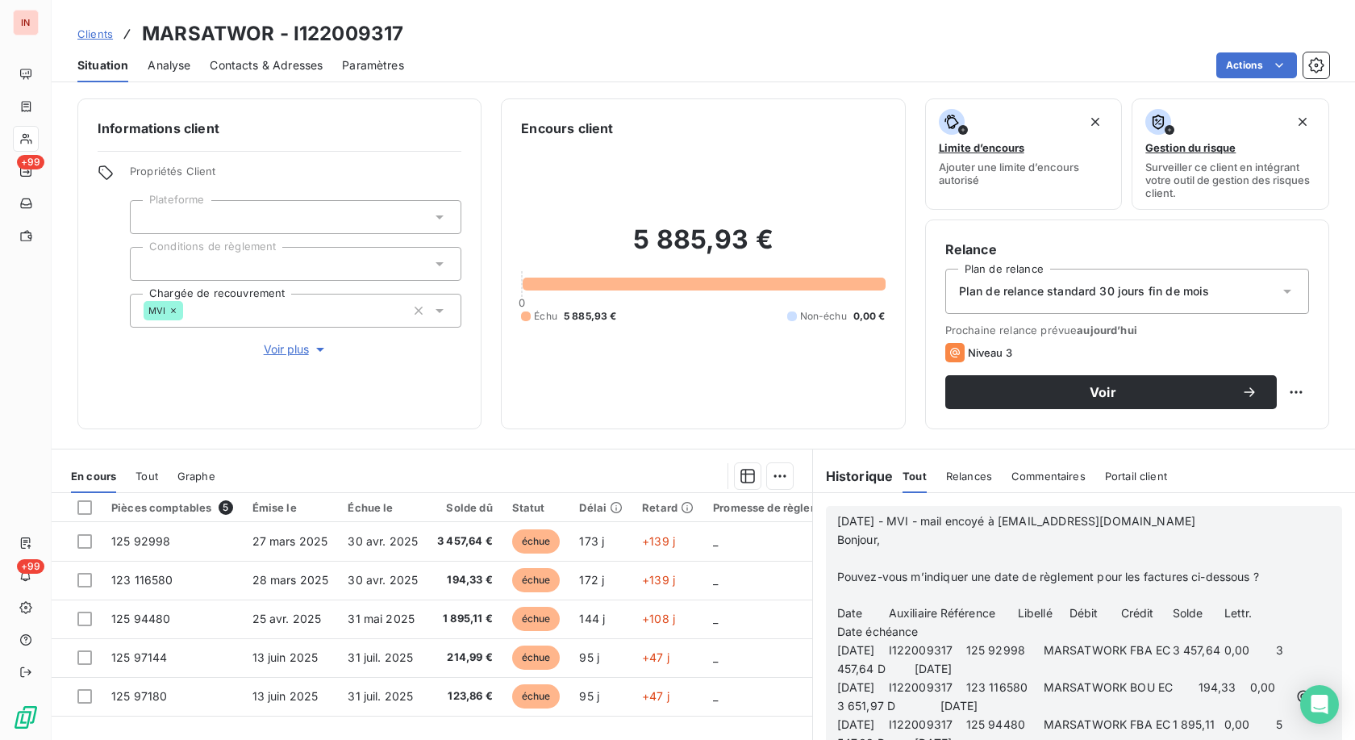
click at [846, 554] on p "﻿" at bounding box center [1063, 558] width 452 height 19
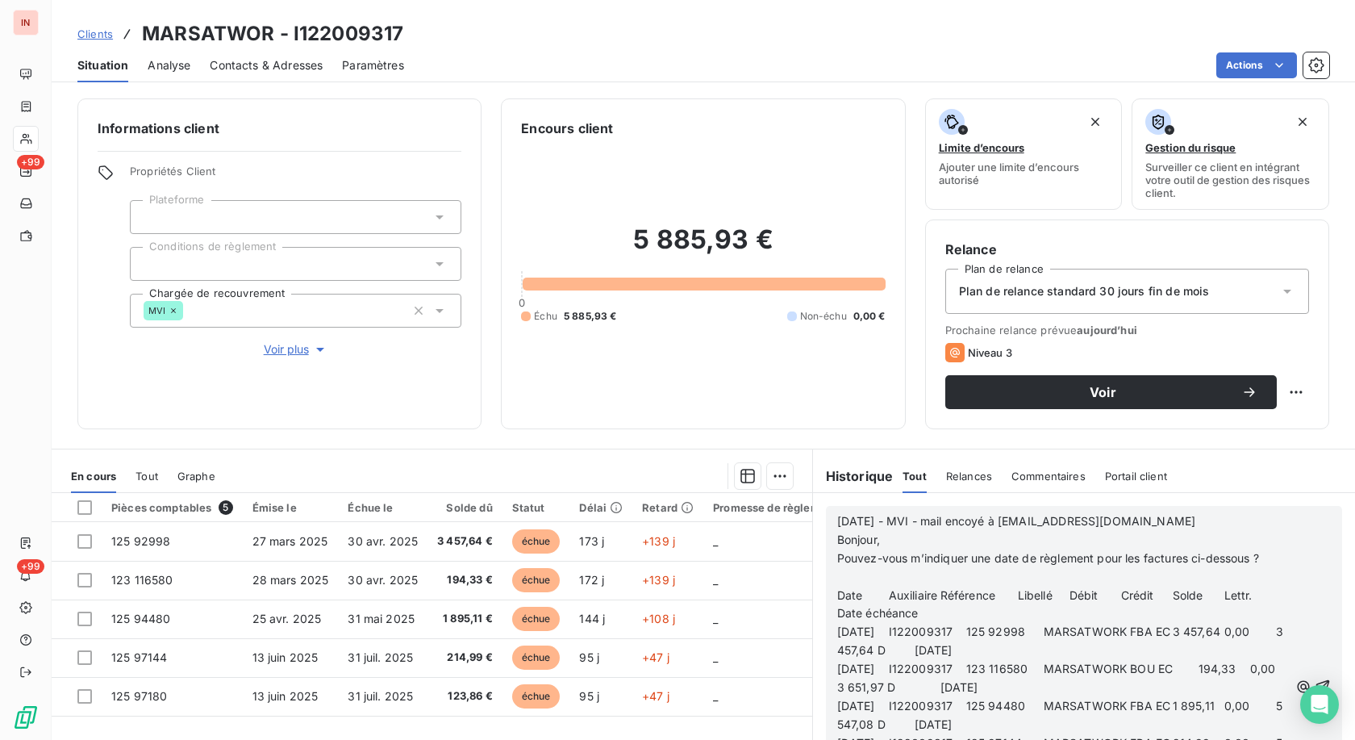
click at [867, 581] on p "﻿" at bounding box center [1063, 577] width 452 height 19
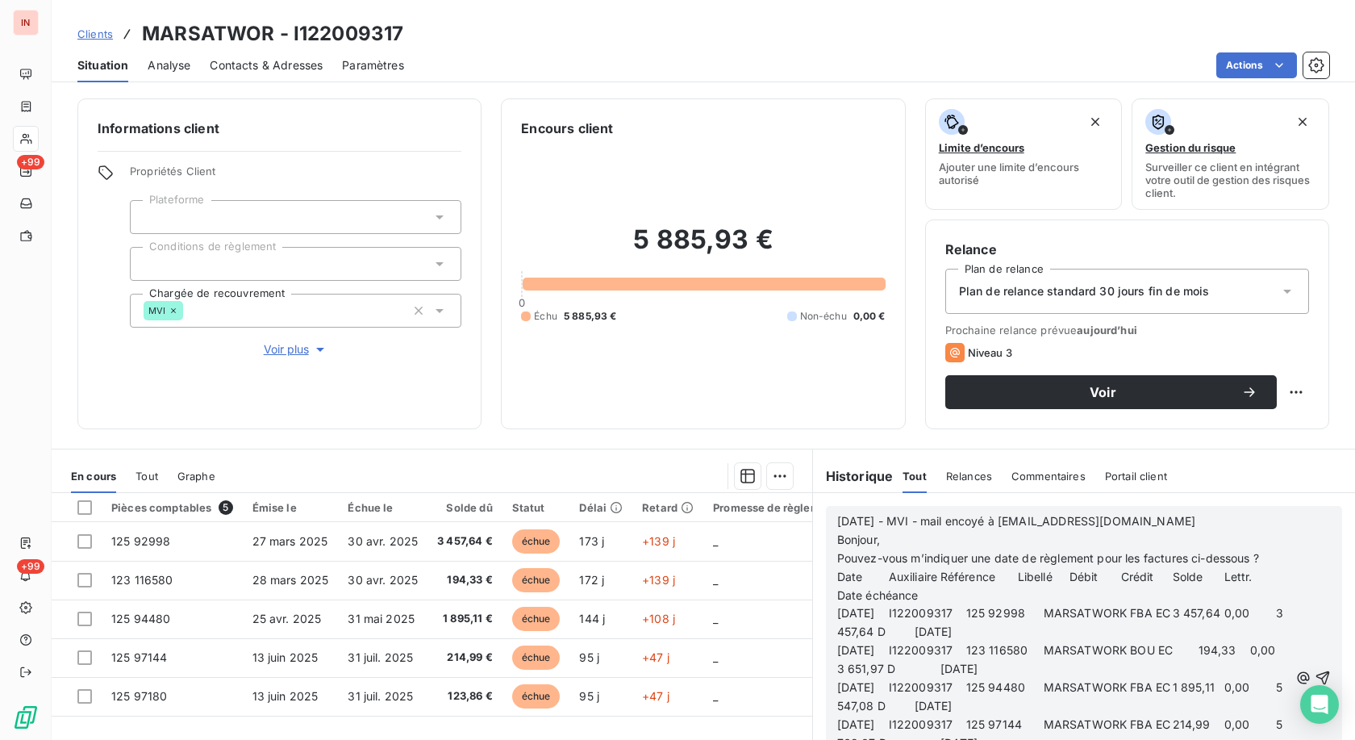
scroll to position [112, 0]
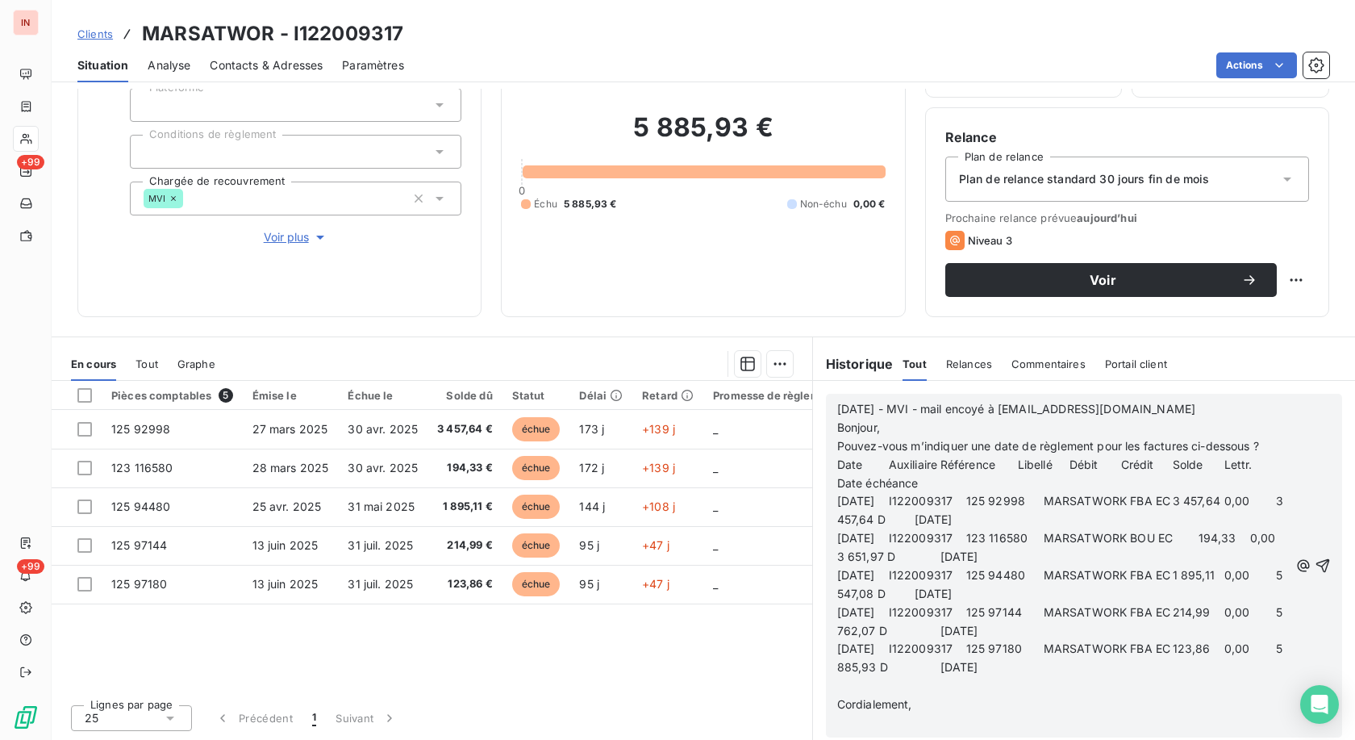
click at [861, 687] on p "﻿" at bounding box center [1063, 686] width 452 height 19
click at [852, 704] on p "﻿" at bounding box center [1063, 704] width 452 height 19
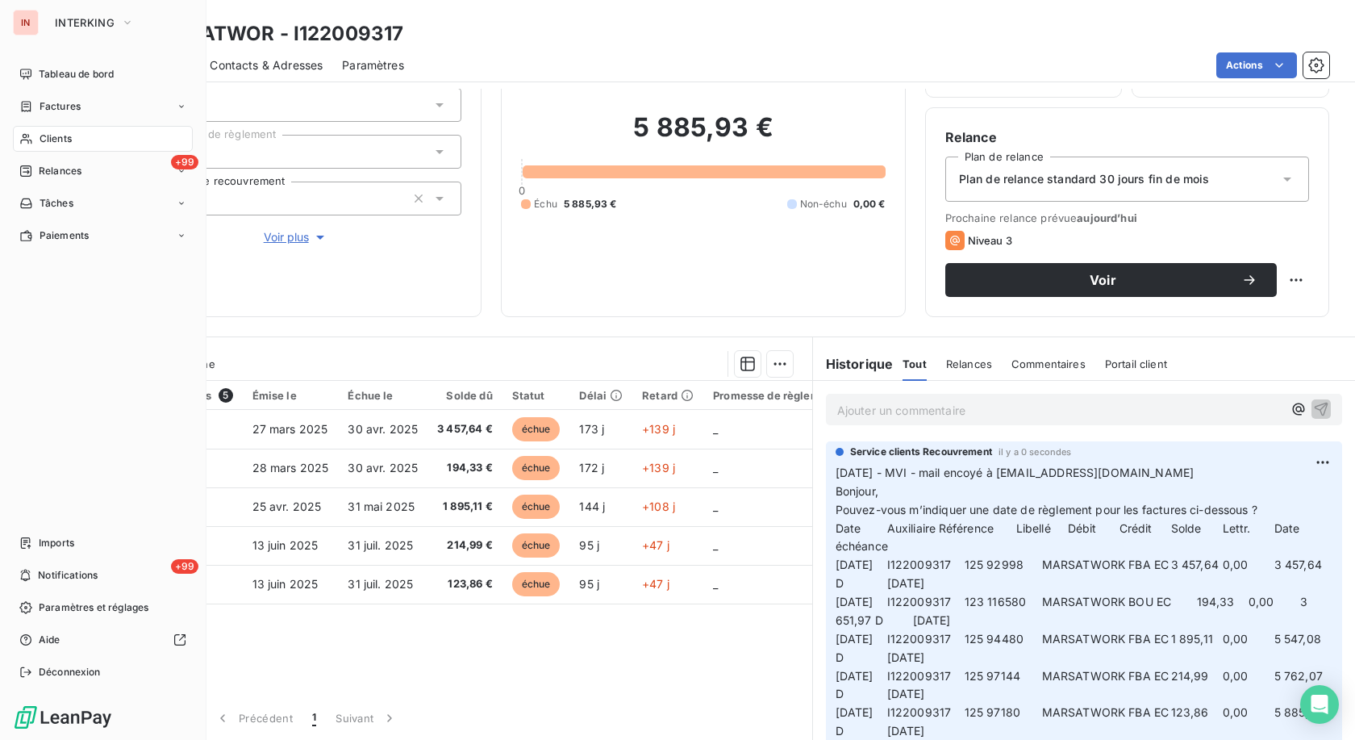
click at [33, 136] on div "Clients" at bounding box center [103, 139] width 180 height 26
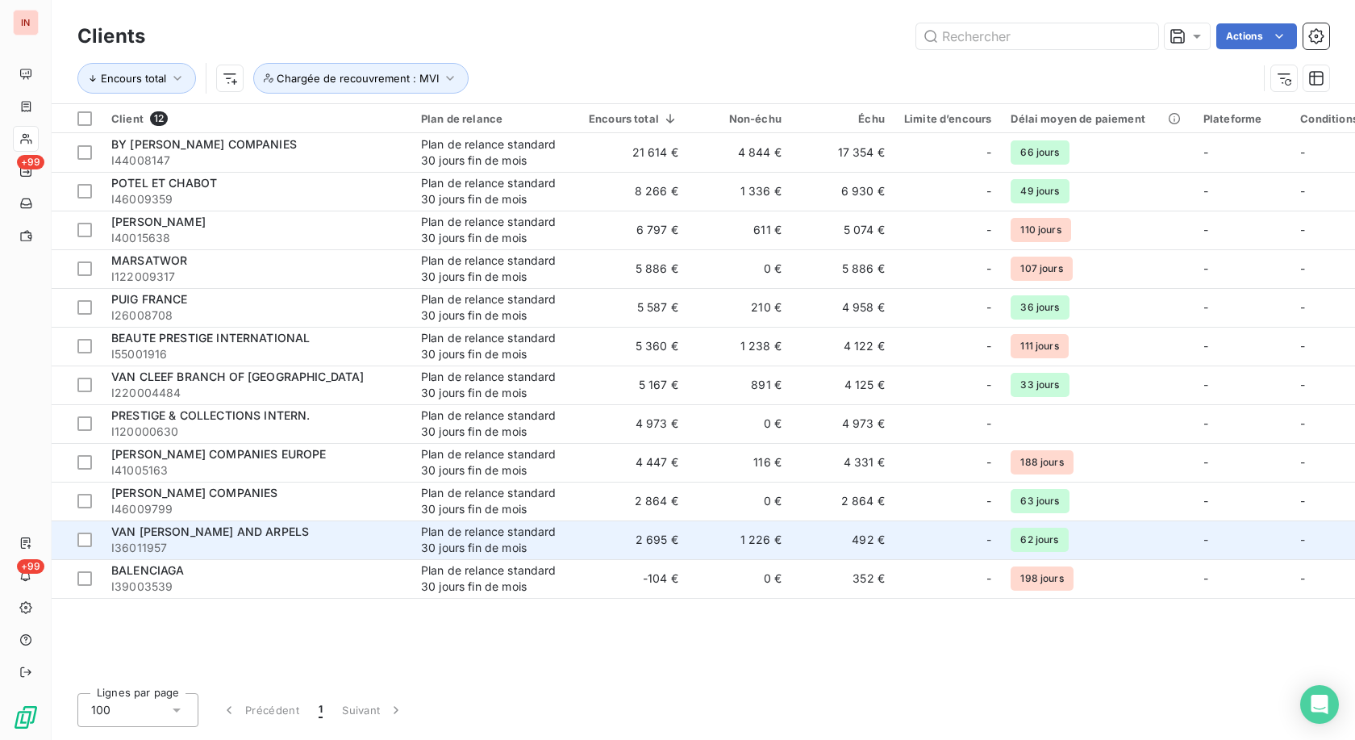
click at [228, 534] on span "VAN [PERSON_NAME] AND ARPELS" at bounding box center [210, 531] width 198 height 14
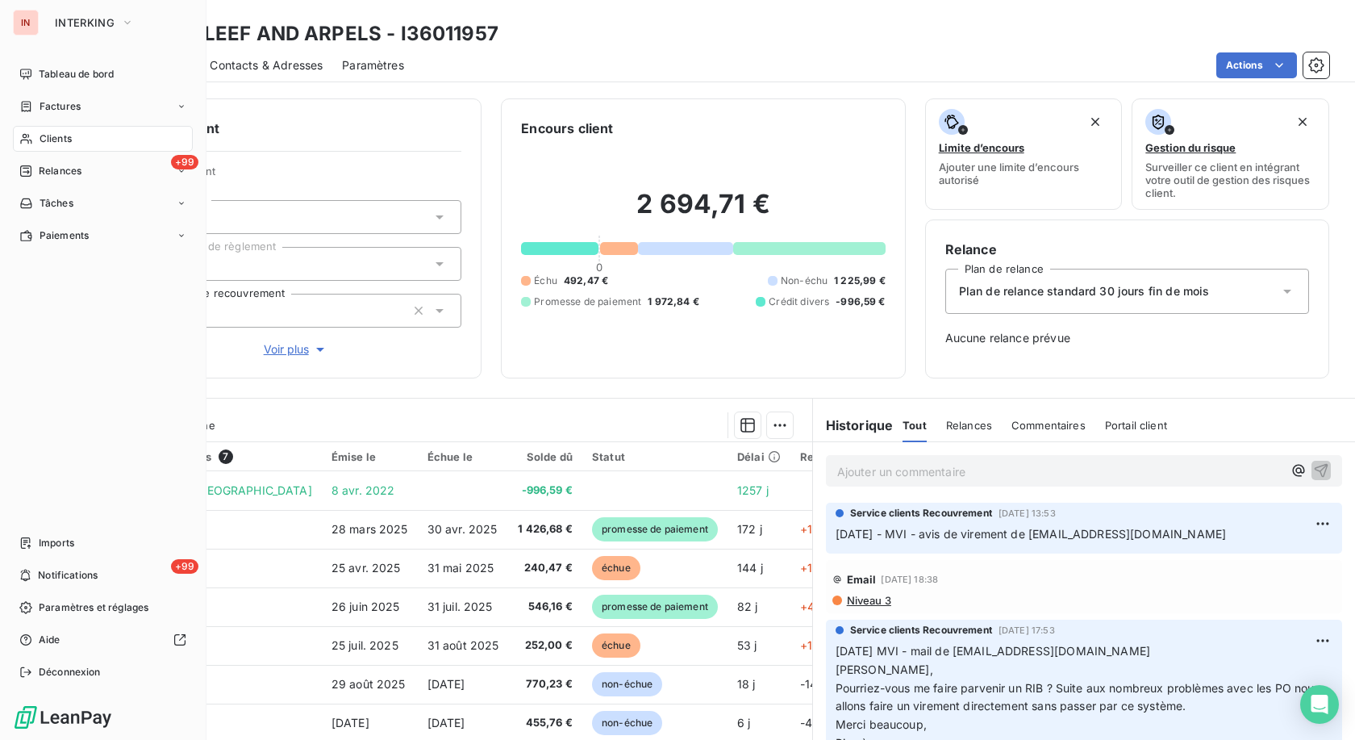
click at [35, 137] on div "Clients" at bounding box center [103, 139] width 180 height 26
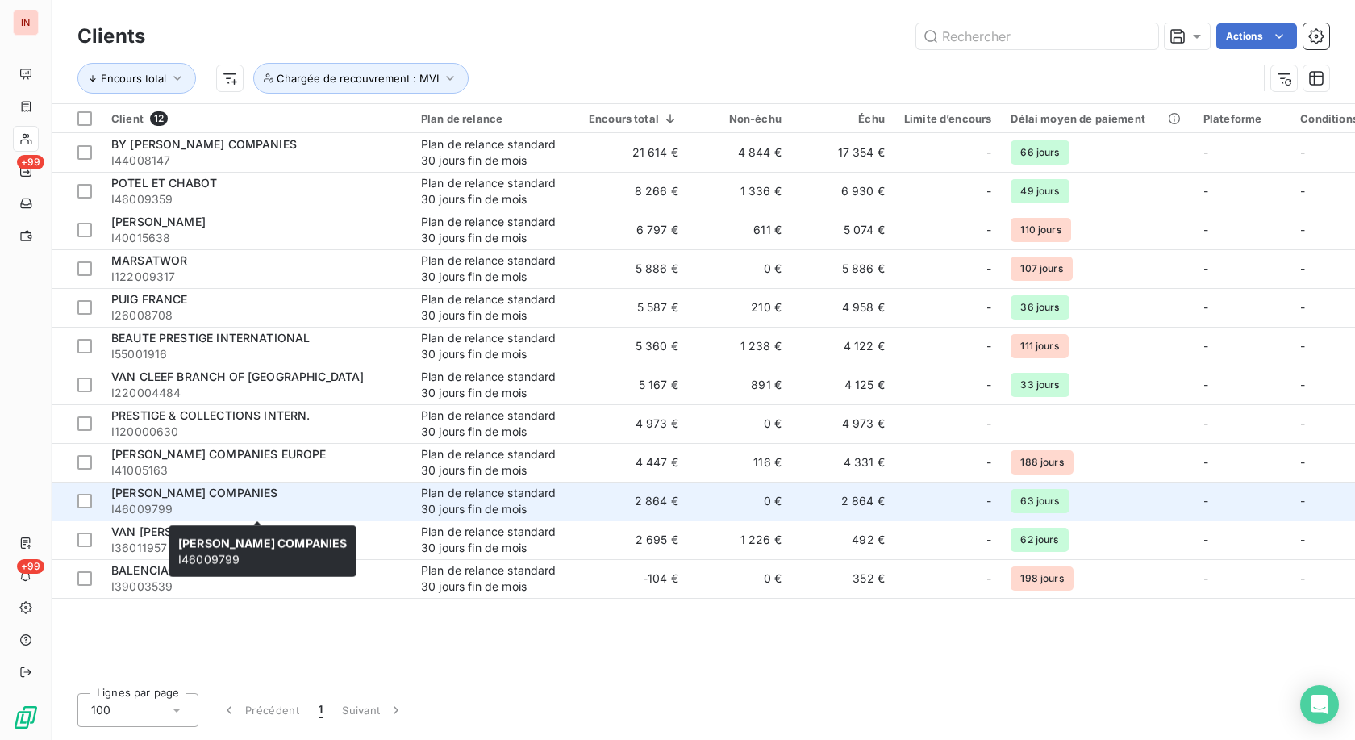
click at [251, 491] on span "[PERSON_NAME] COMPANIES" at bounding box center [194, 492] width 166 height 14
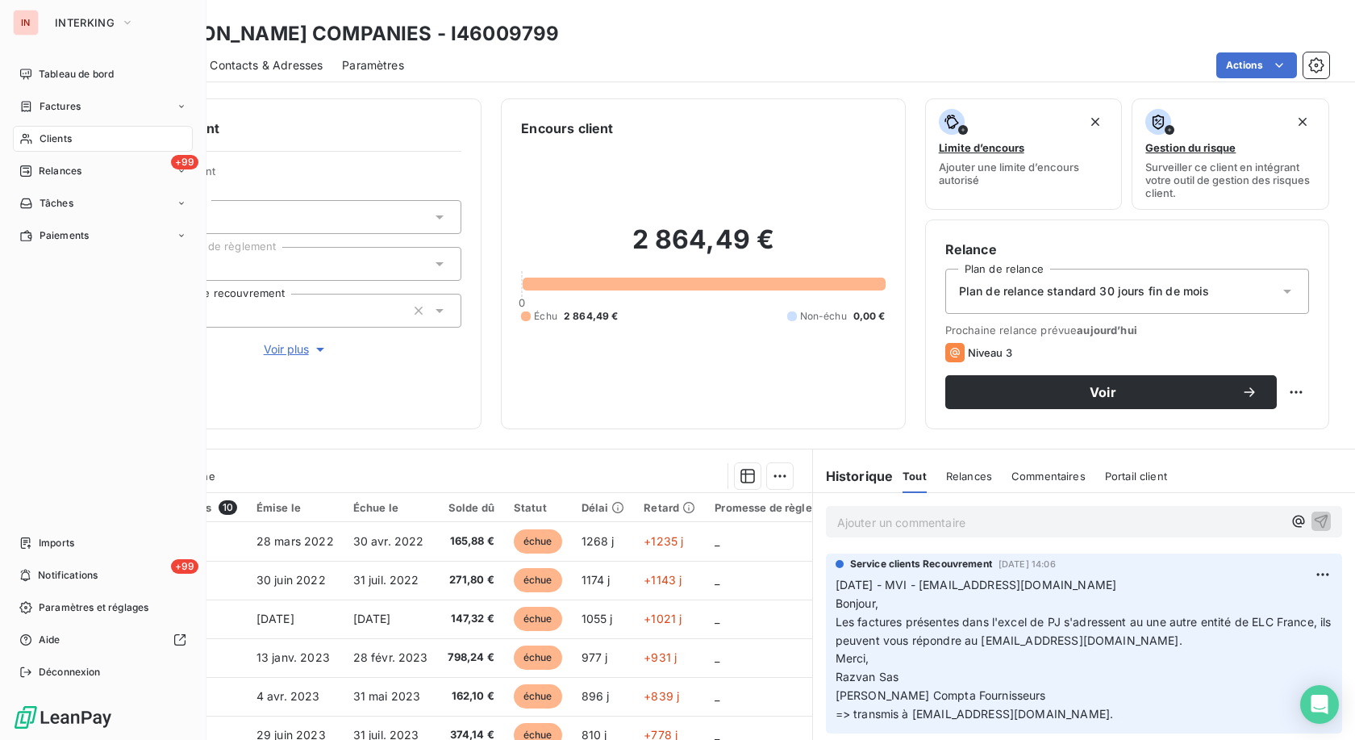
click at [28, 140] on icon at bounding box center [26, 138] width 14 height 13
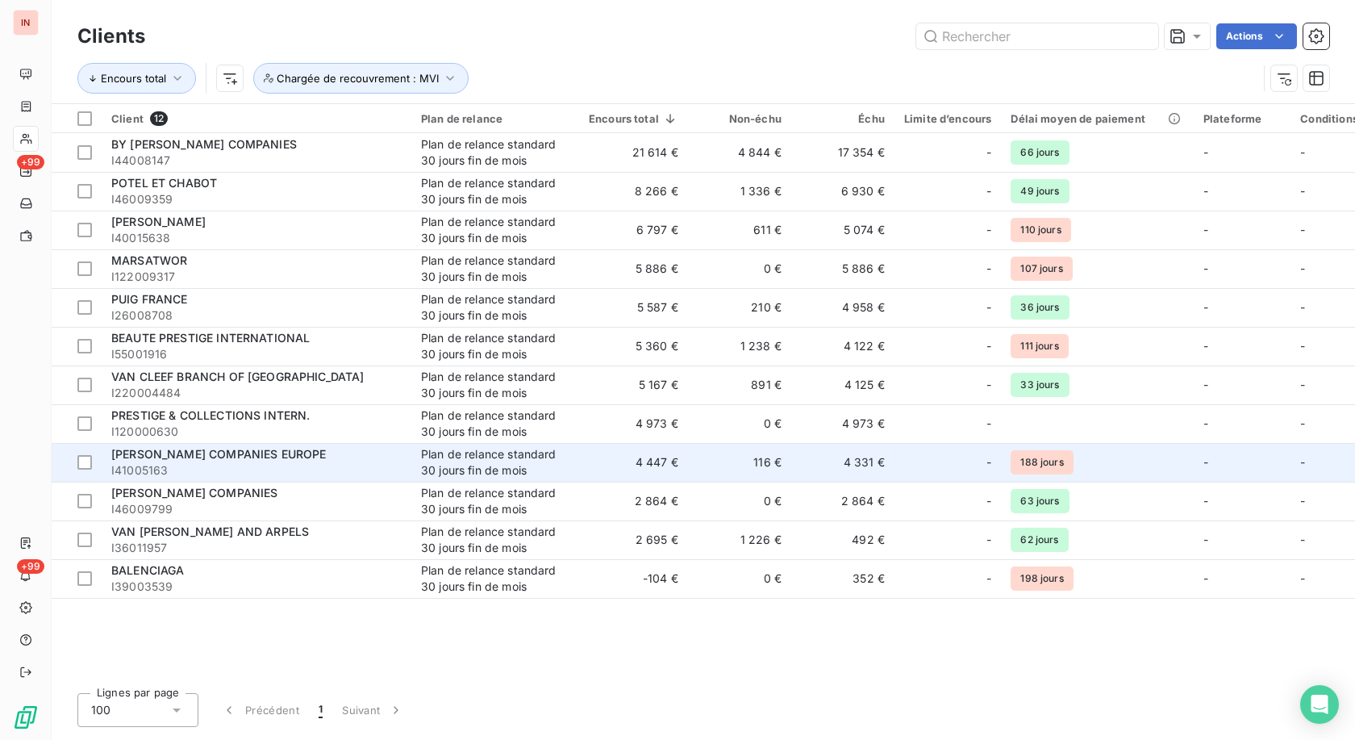
click at [240, 471] on span "I41005163" at bounding box center [256, 470] width 290 height 16
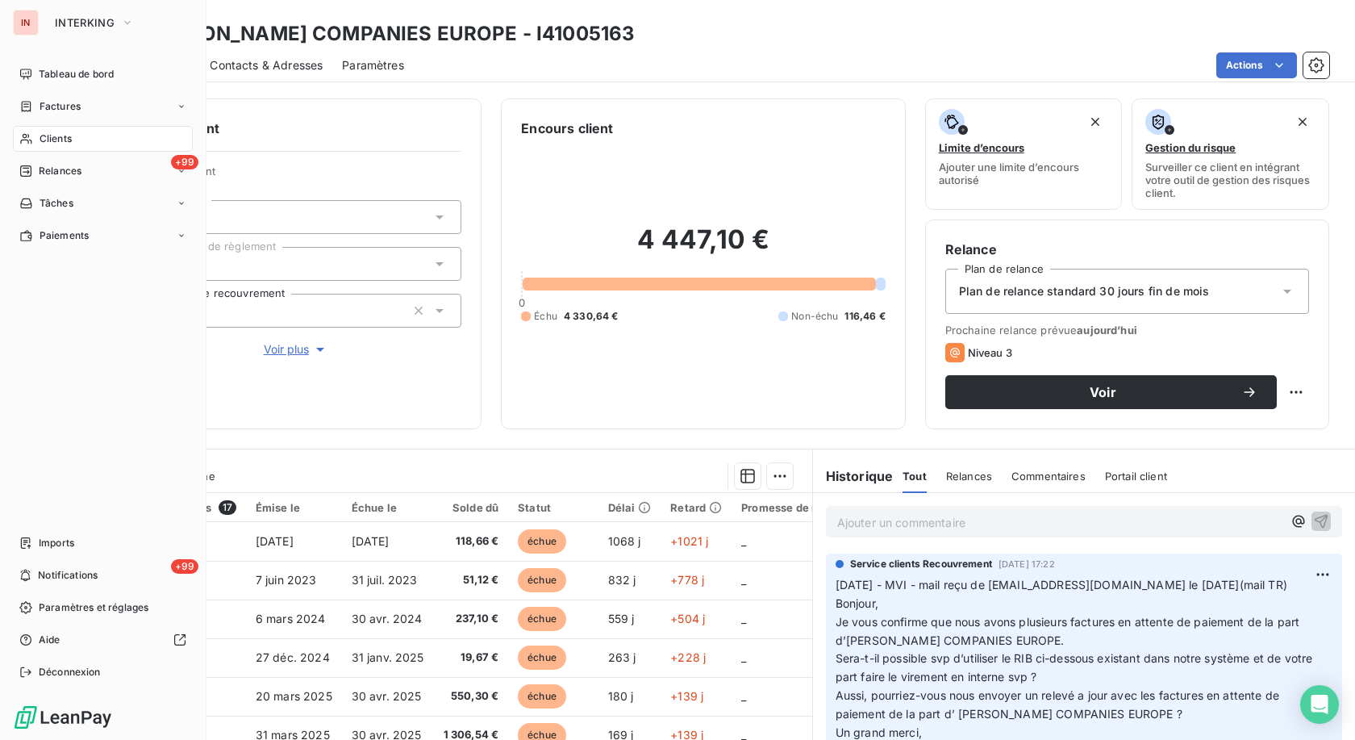
click at [40, 140] on span "Clients" at bounding box center [56, 138] width 32 height 15
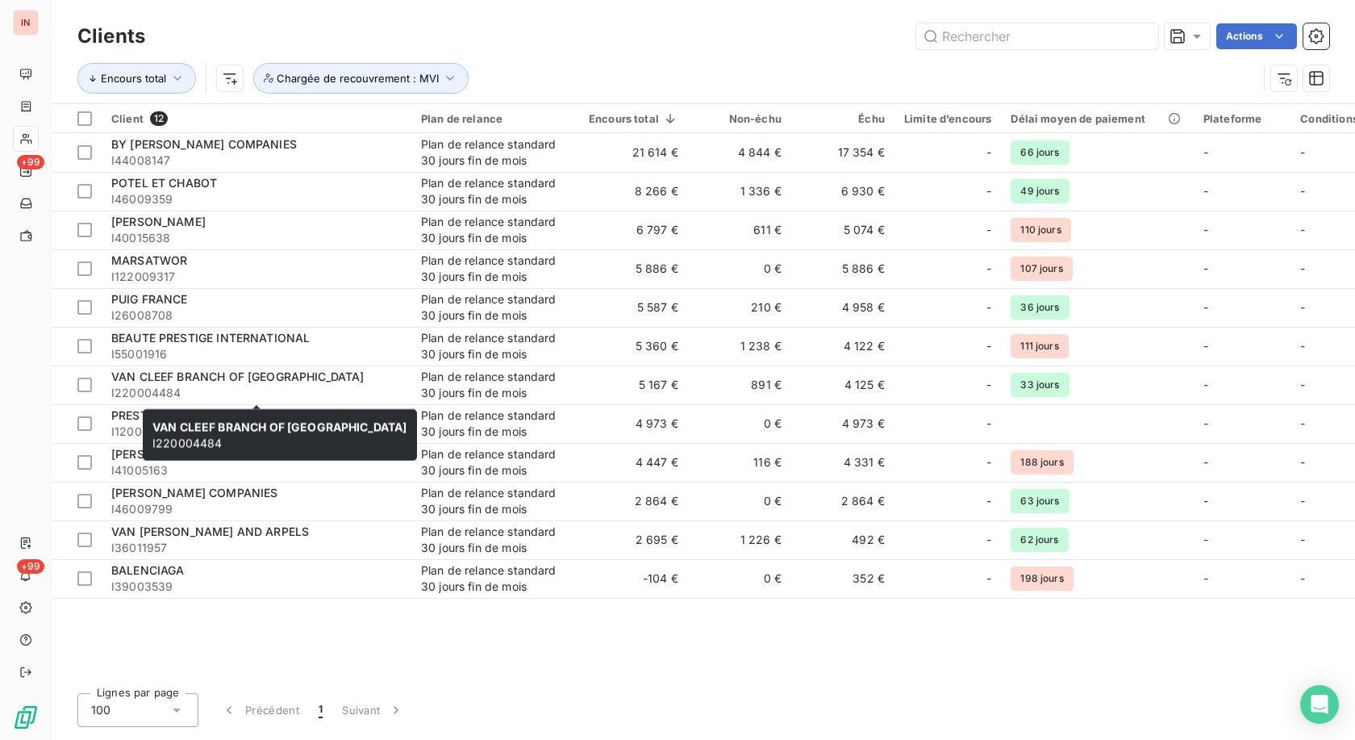
click at [227, 425] on span "VAN CLEEF BRANCH OF [GEOGRAPHIC_DATA]" at bounding box center [279, 426] width 255 height 14
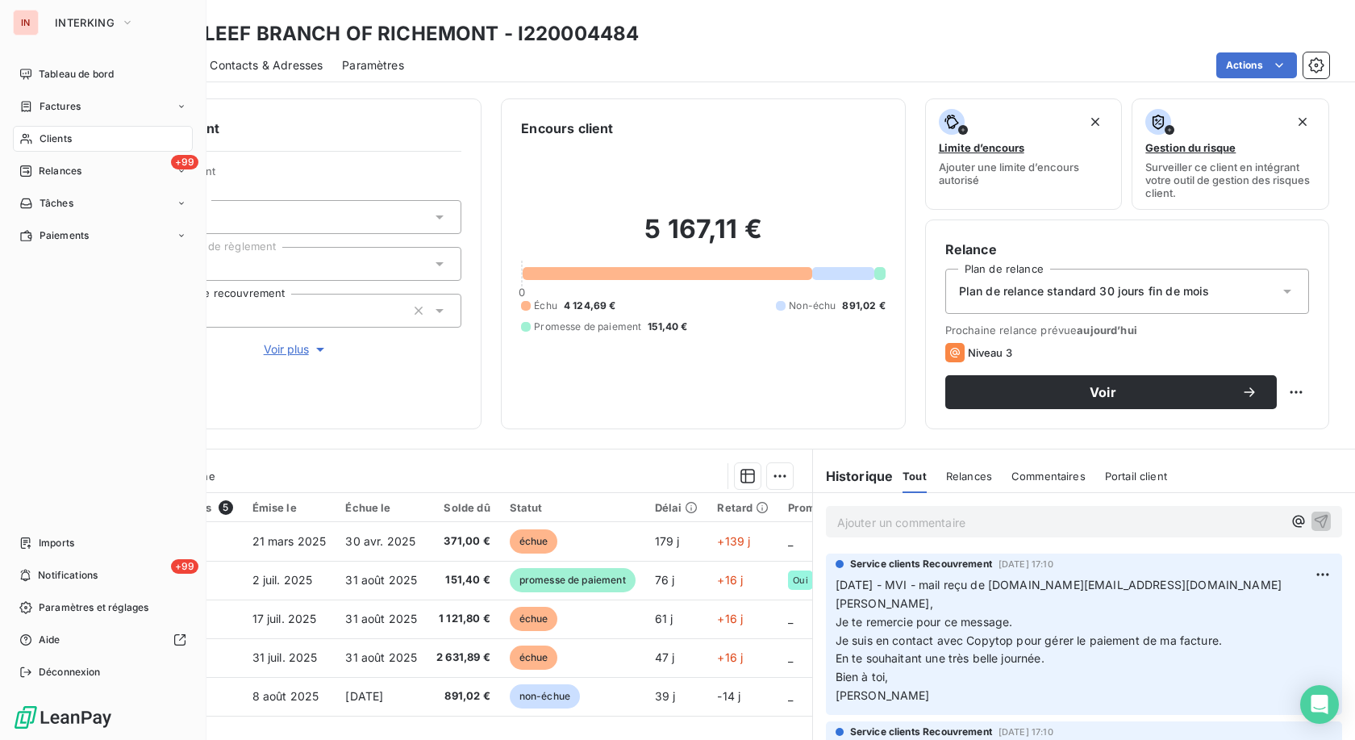
click at [32, 146] on div "Clients" at bounding box center [103, 139] width 180 height 26
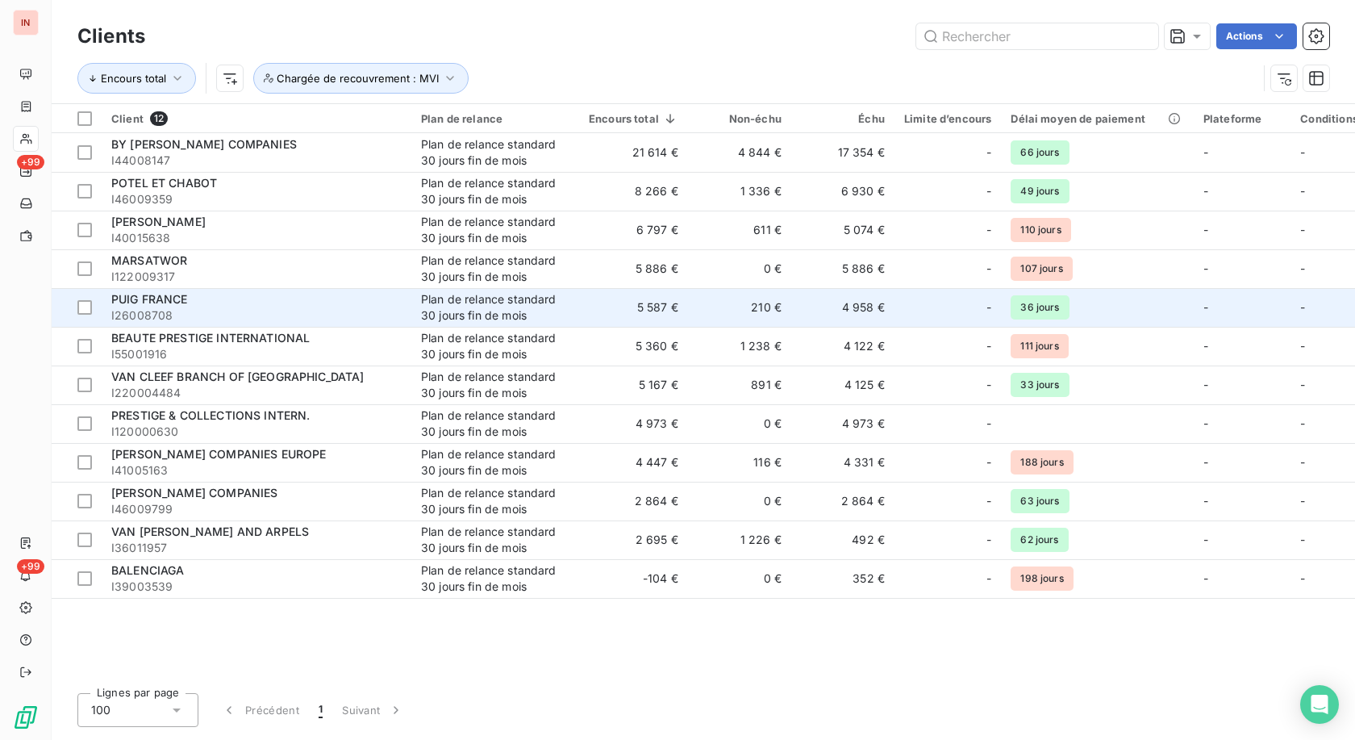
click at [244, 310] on span "I26008708" at bounding box center [256, 315] width 290 height 16
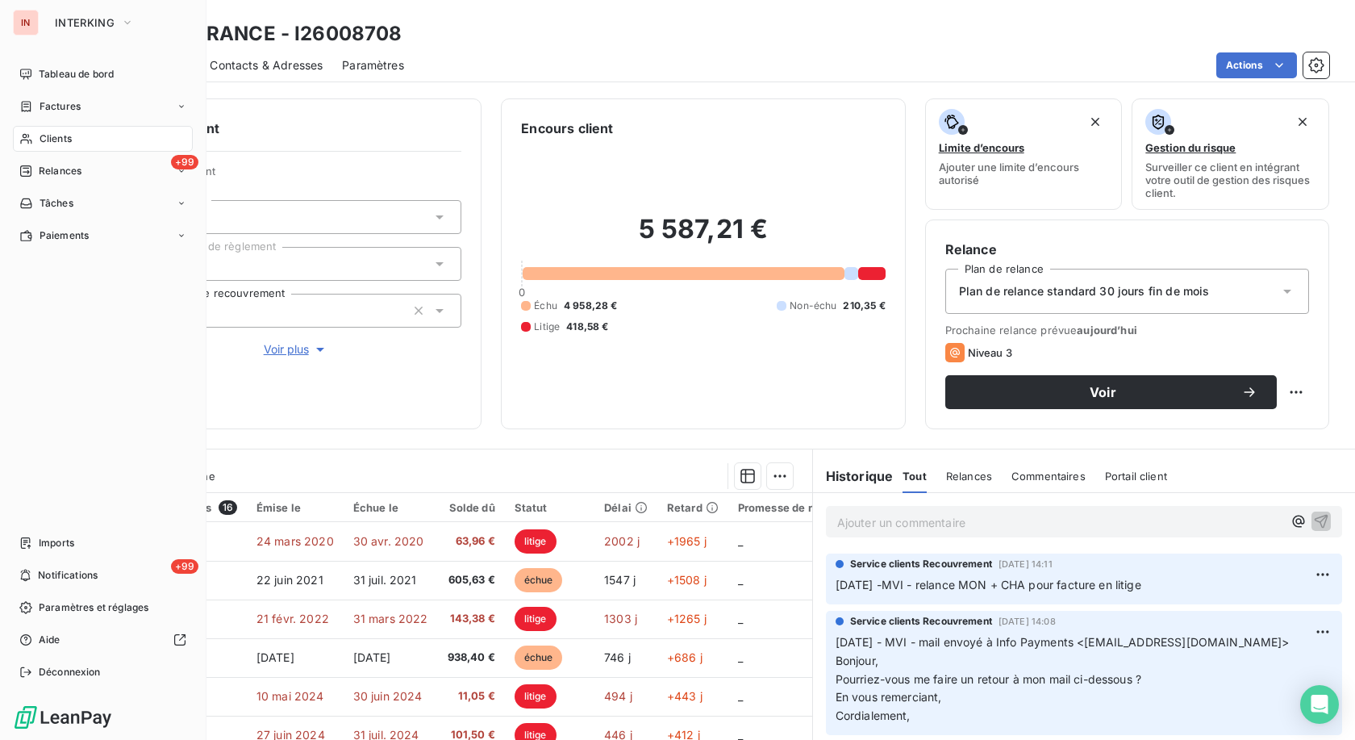
click at [33, 144] on div "Clients" at bounding box center [103, 139] width 180 height 26
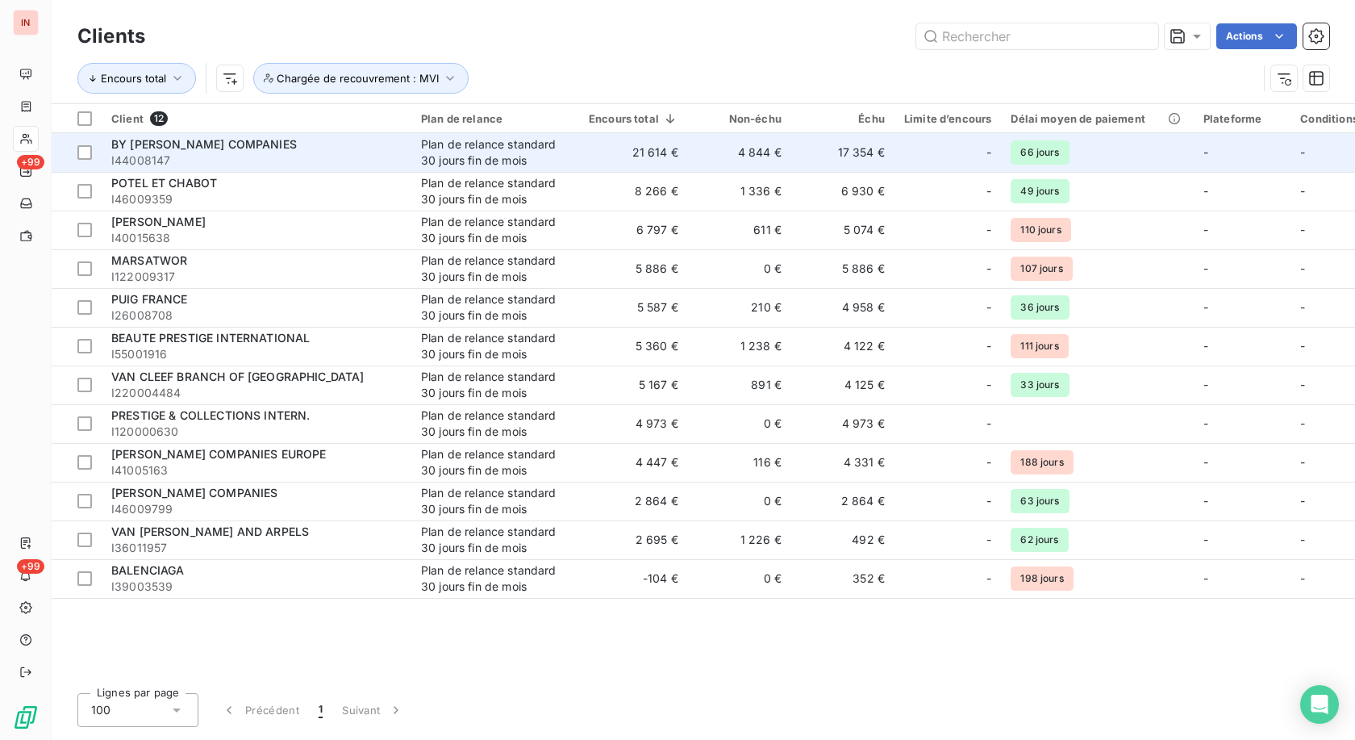
click at [240, 155] on span "I44008147" at bounding box center [256, 160] width 290 height 16
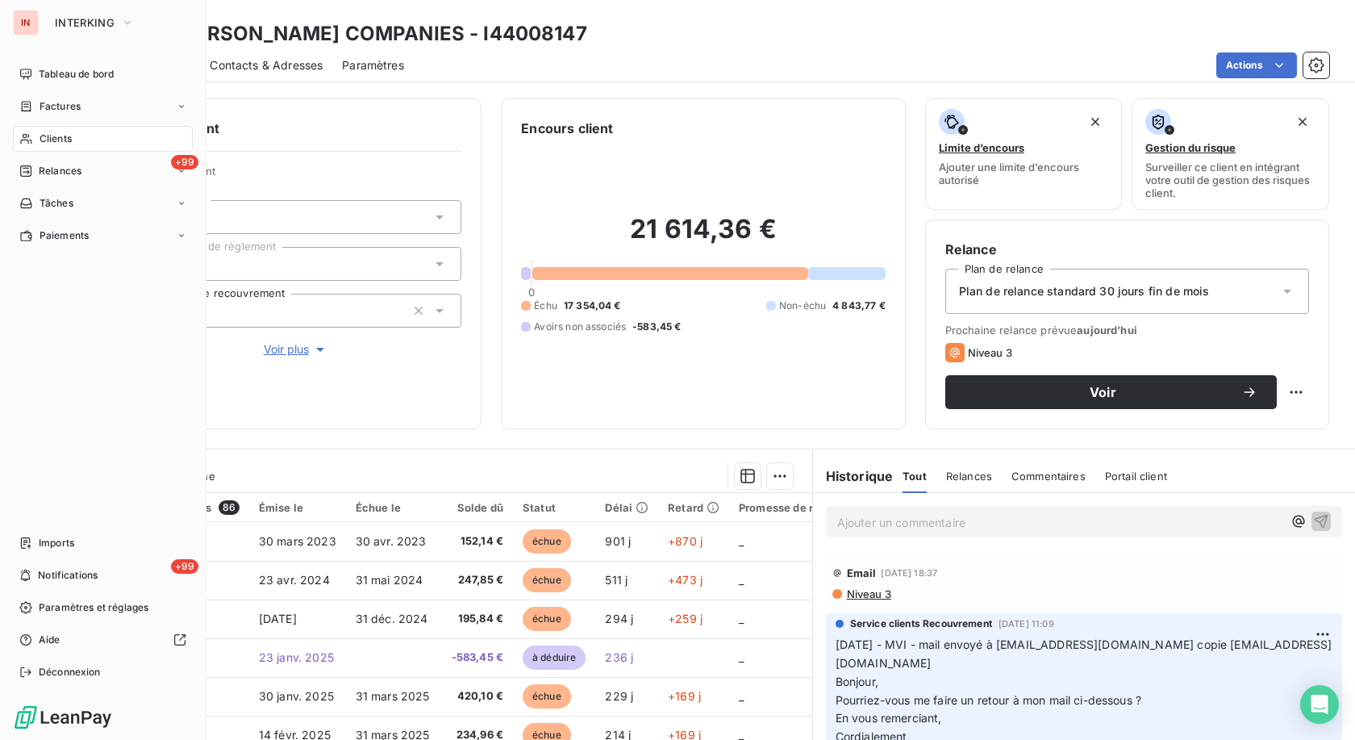
click at [38, 135] on div "Clients" at bounding box center [103, 139] width 180 height 26
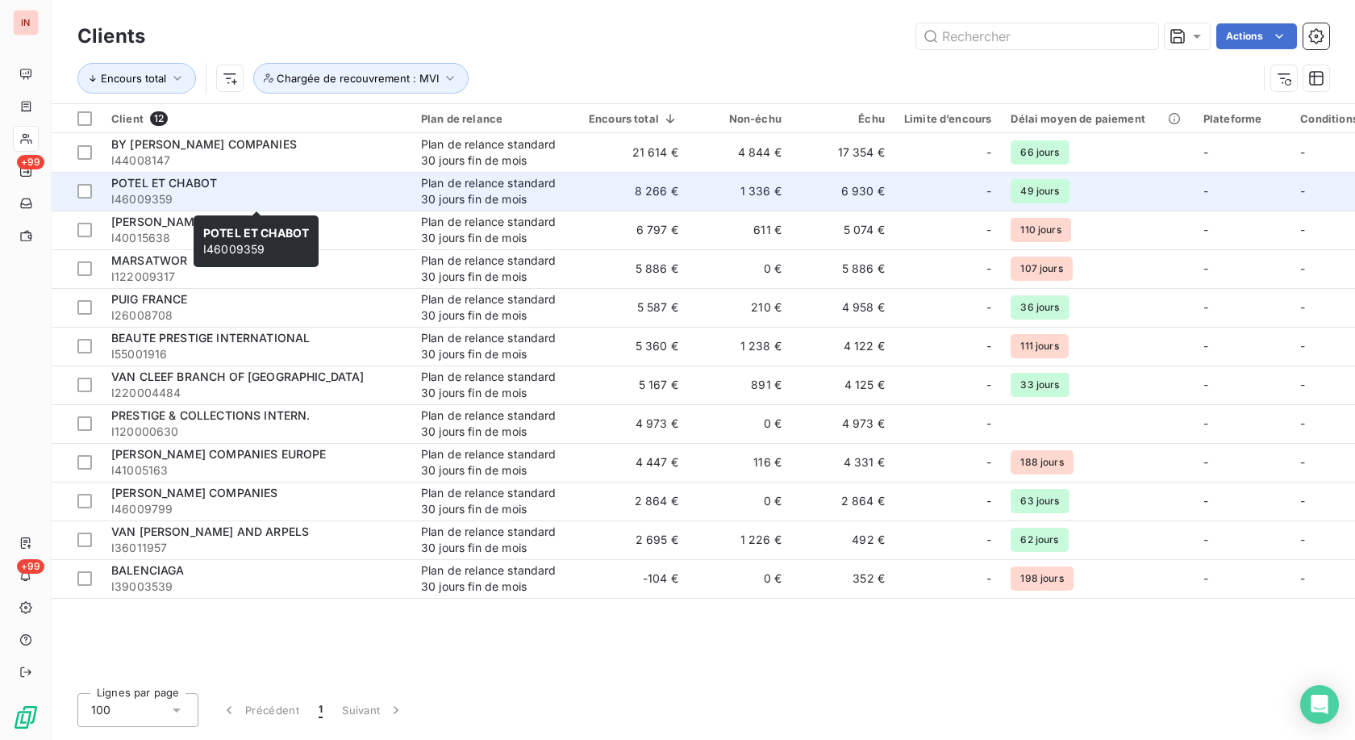
click at [232, 188] on div "POTEL ET CHABOT" at bounding box center [256, 183] width 290 height 16
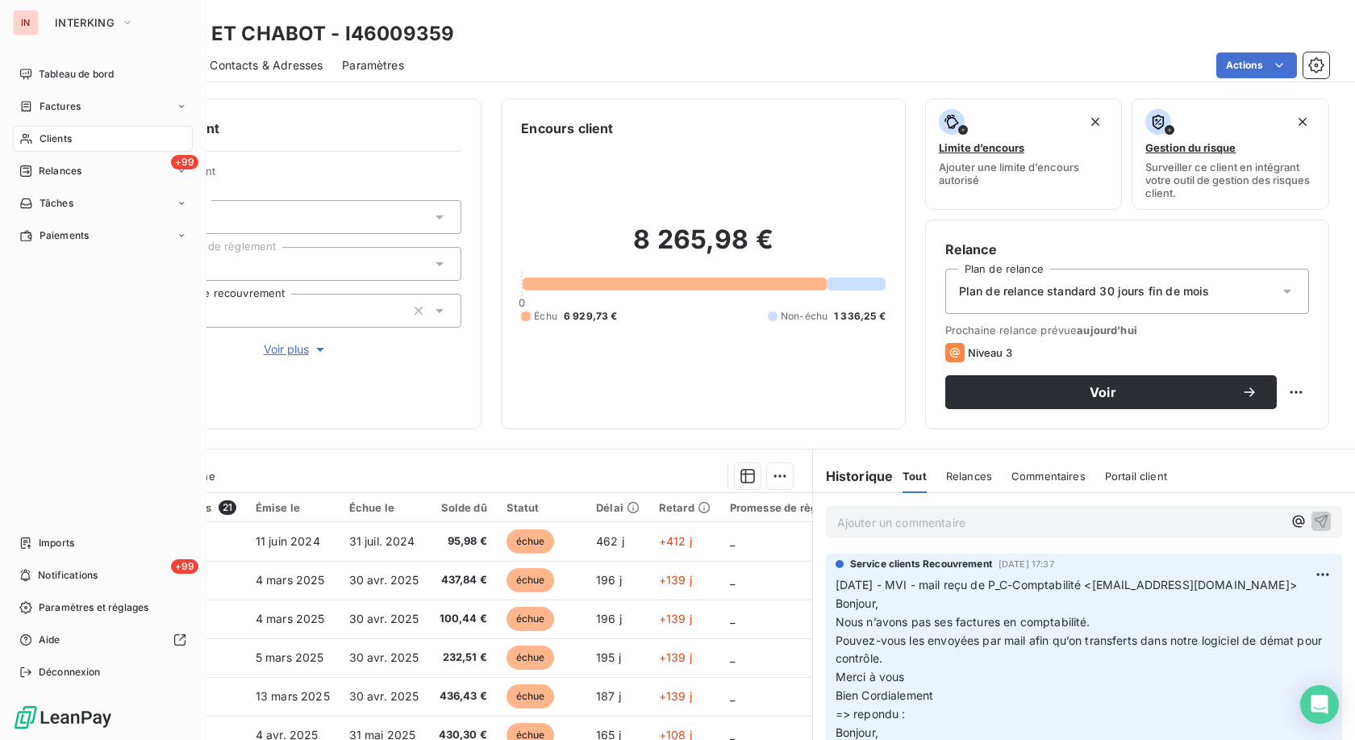
click at [36, 140] on div "Clients" at bounding box center [103, 139] width 180 height 26
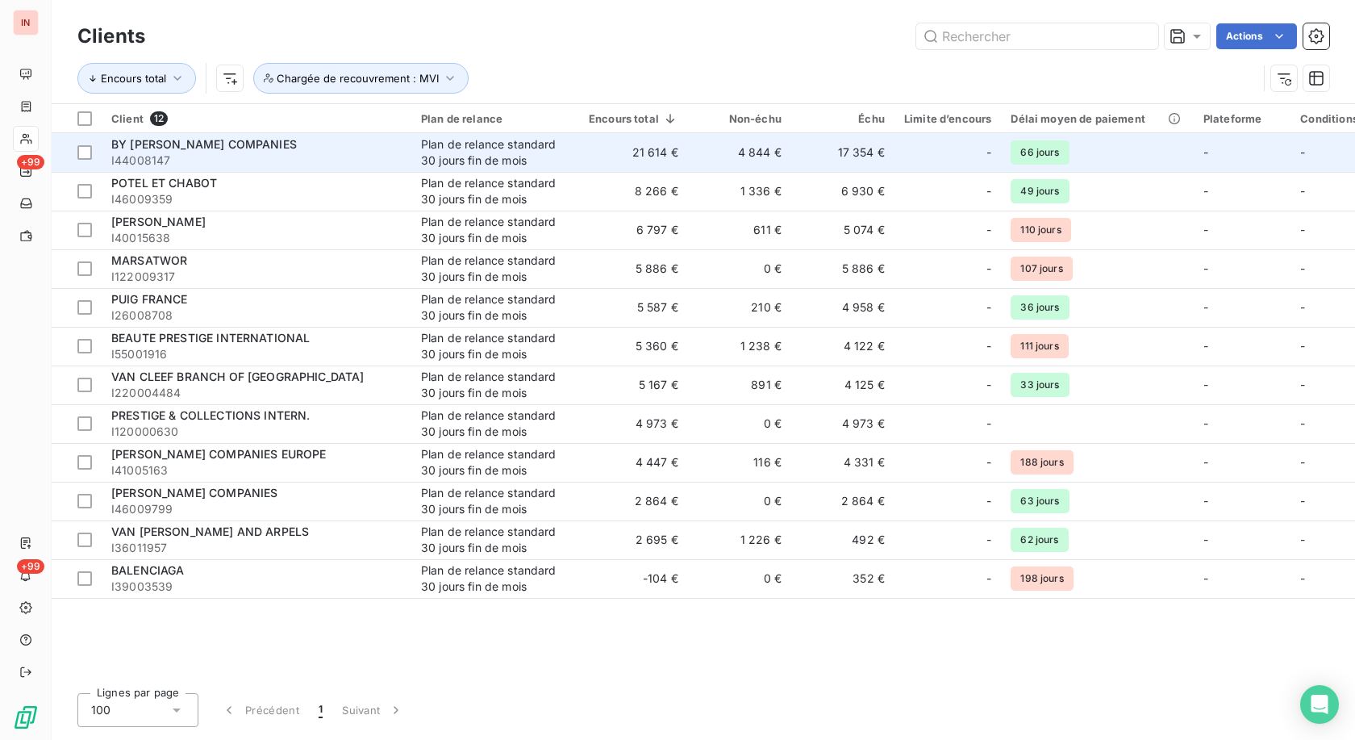
click at [297, 149] on span "BY [PERSON_NAME] COMPANIES" at bounding box center [203, 144] width 185 height 14
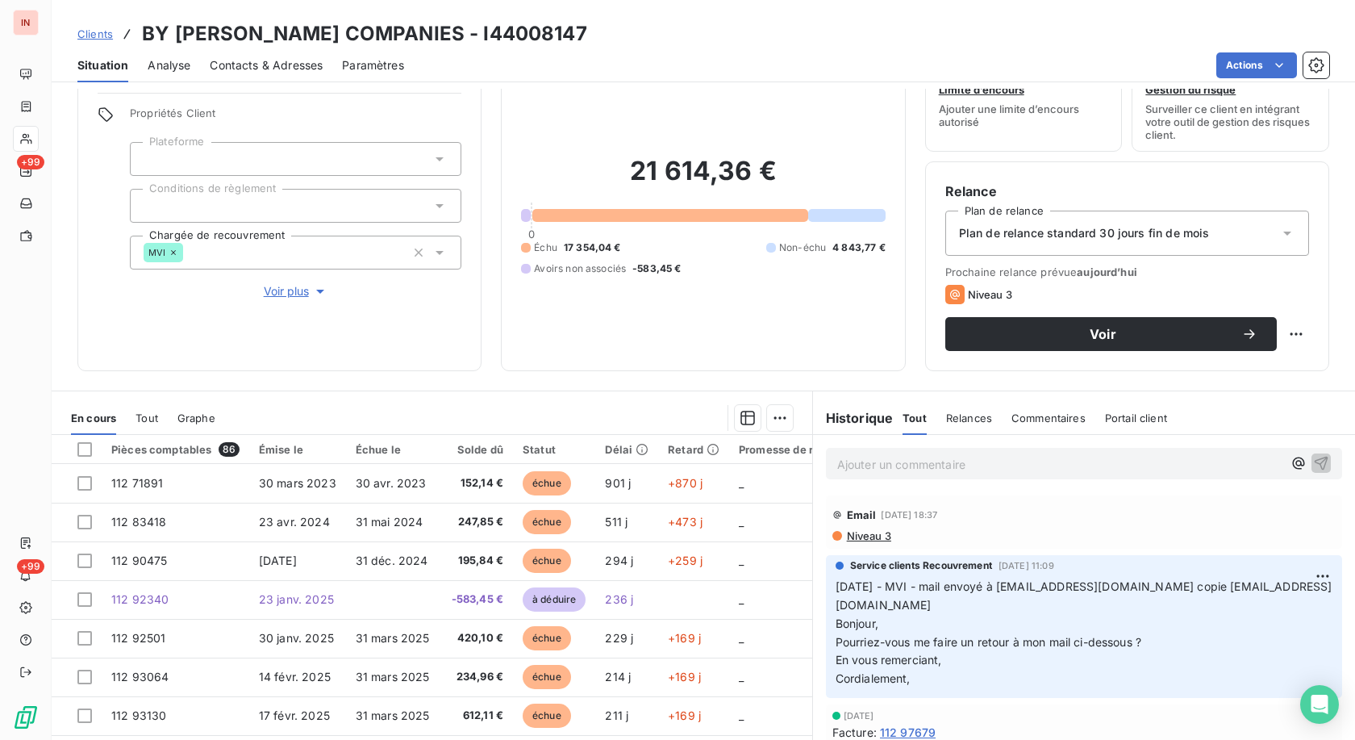
scroll to position [82, 0]
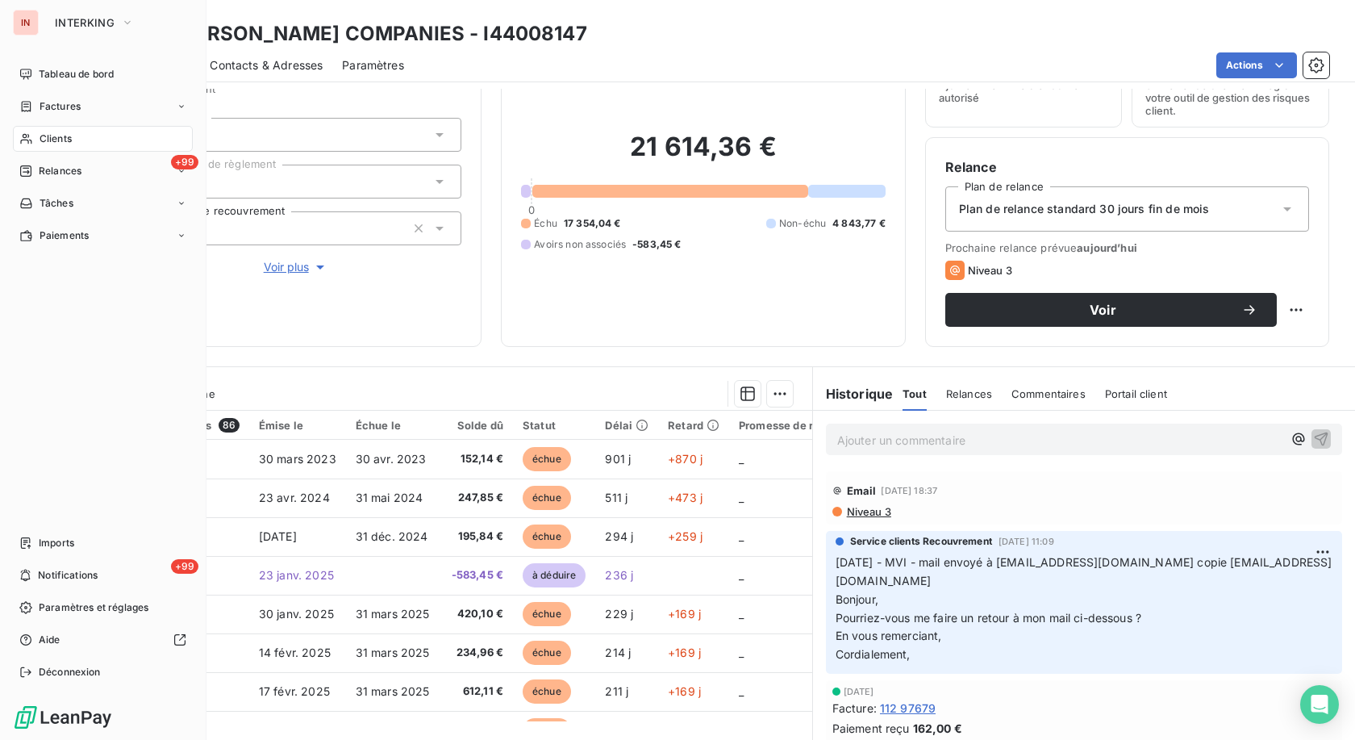
click at [37, 132] on div "Clients" at bounding box center [103, 139] width 180 height 26
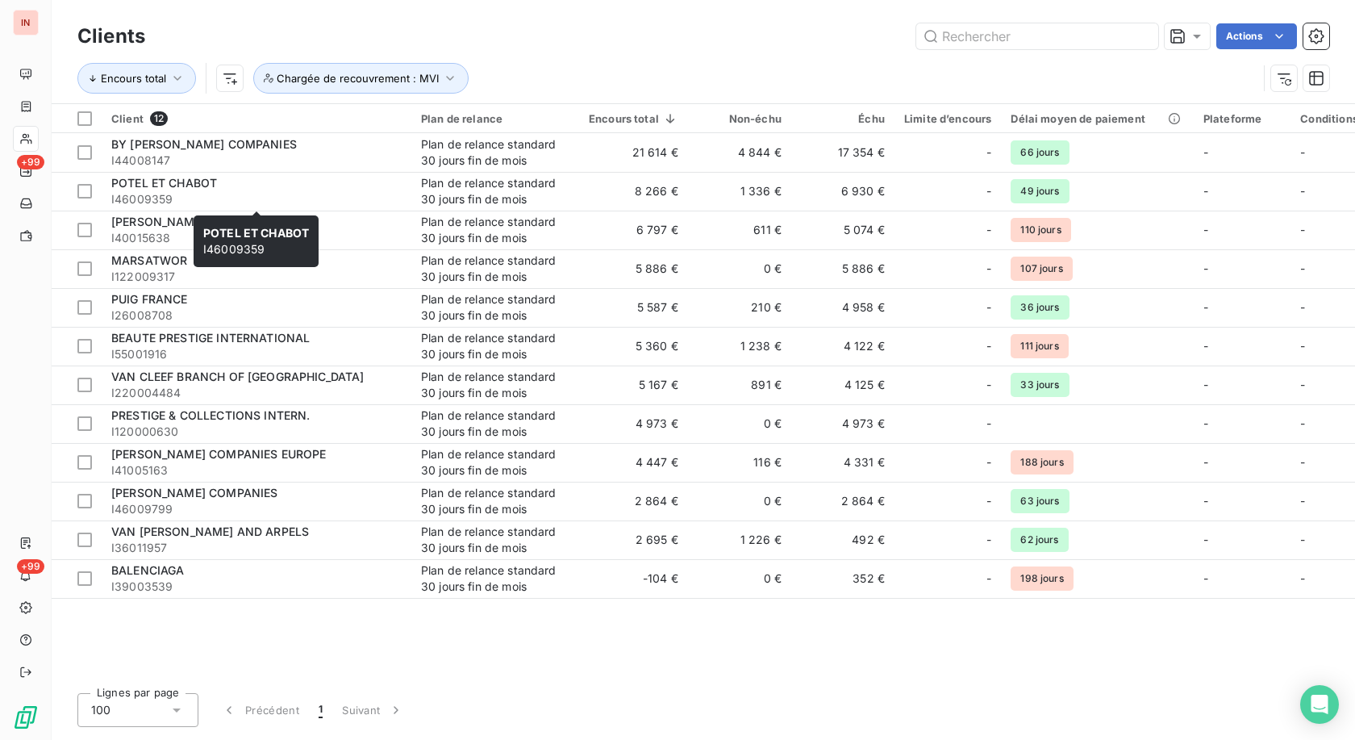
click at [341, 194] on span "I46009359" at bounding box center [256, 199] width 290 height 16
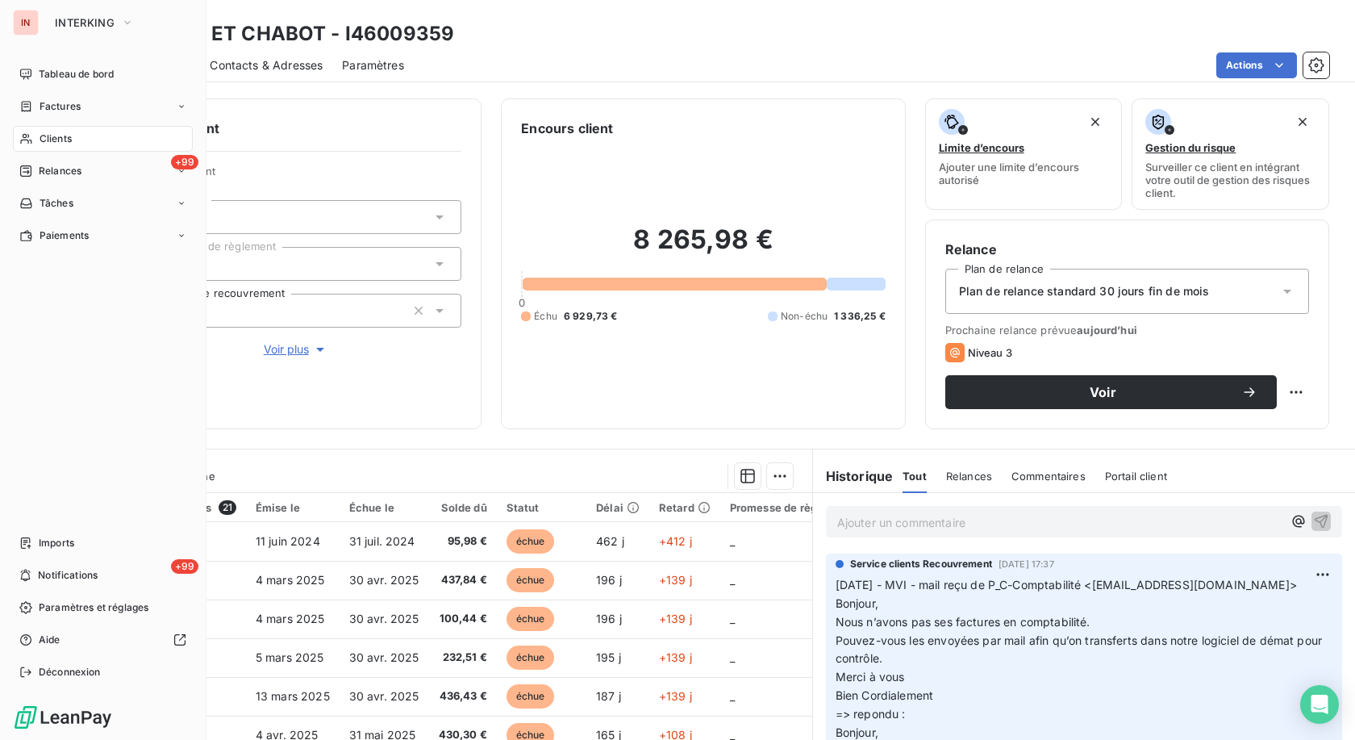
click at [34, 140] on div "Clients" at bounding box center [103, 139] width 180 height 26
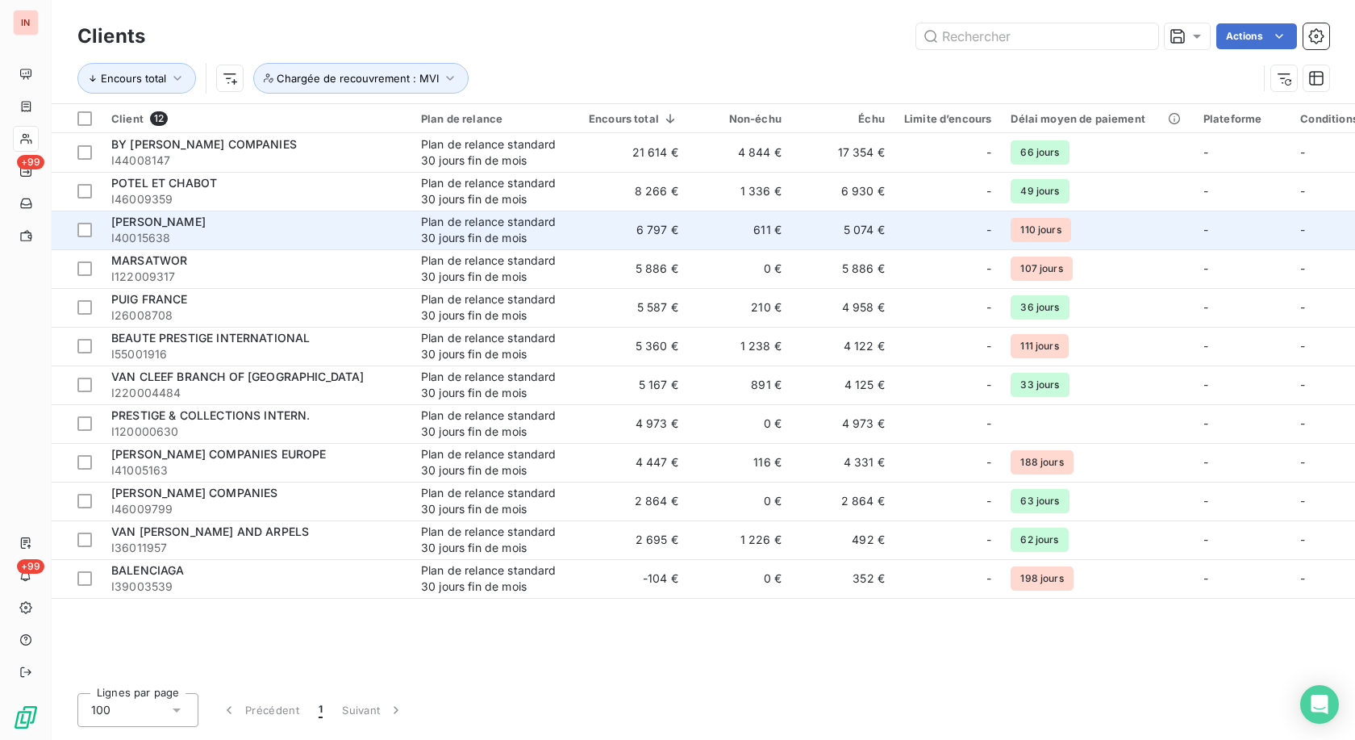
click at [285, 240] on span "I40015638" at bounding box center [256, 238] width 290 height 16
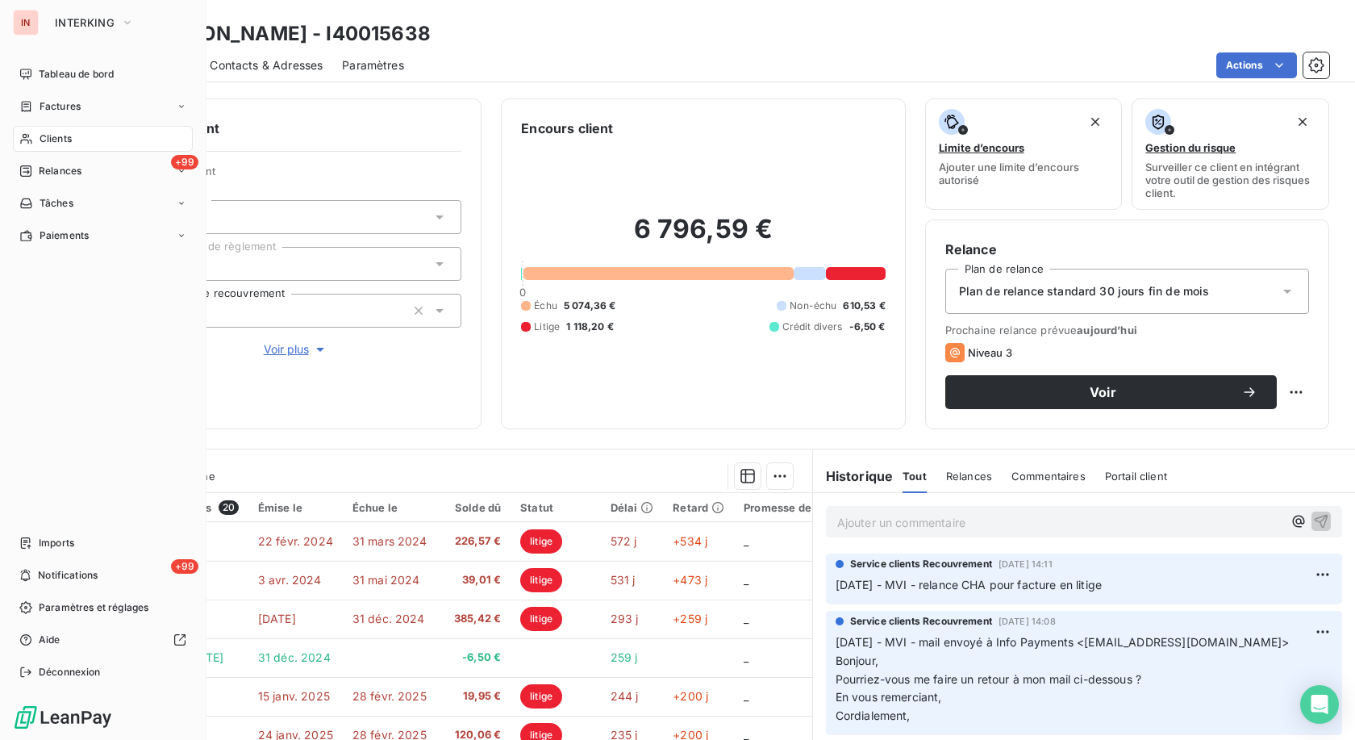
click at [38, 140] on div "Clients" at bounding box center [103, 139] width 180 height 26
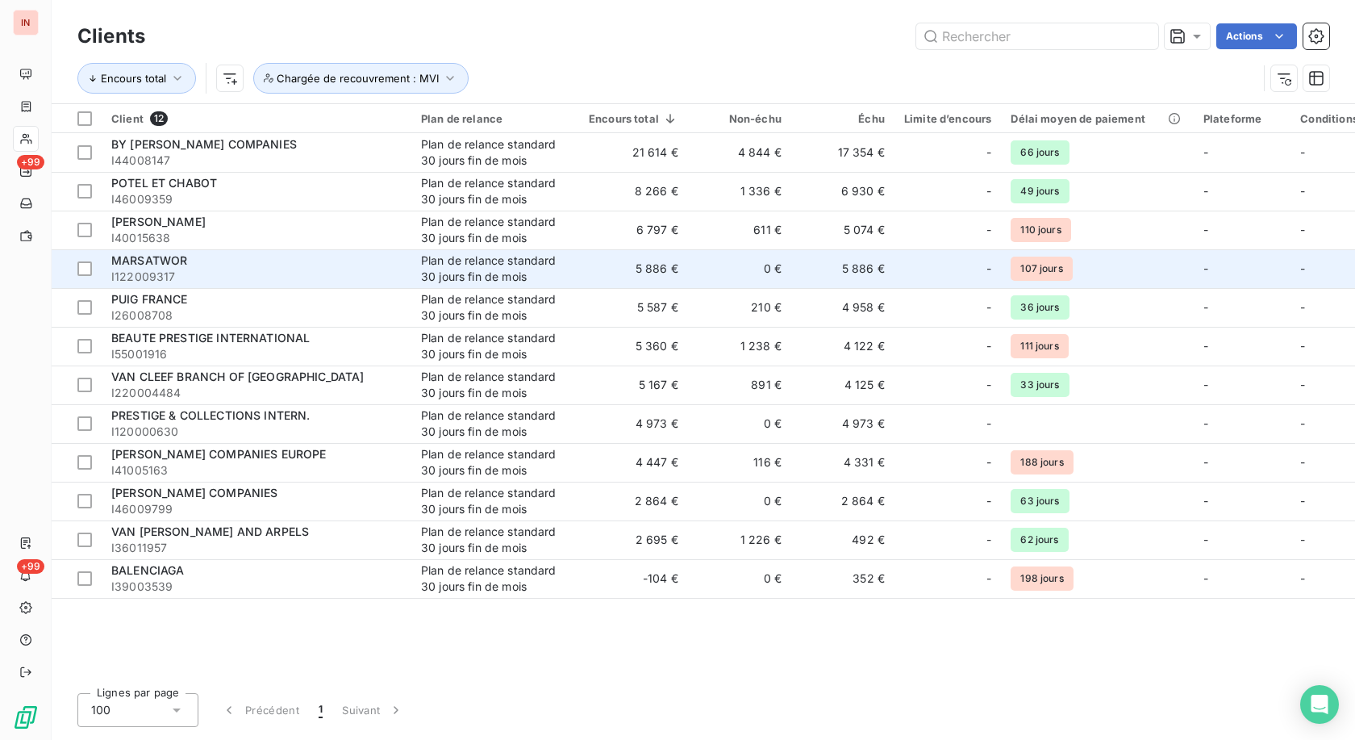
click at [415, 265] on td "Plan de relance standard 30 jours fin de mois" at bounding box center [495, 268] width 168 height 39
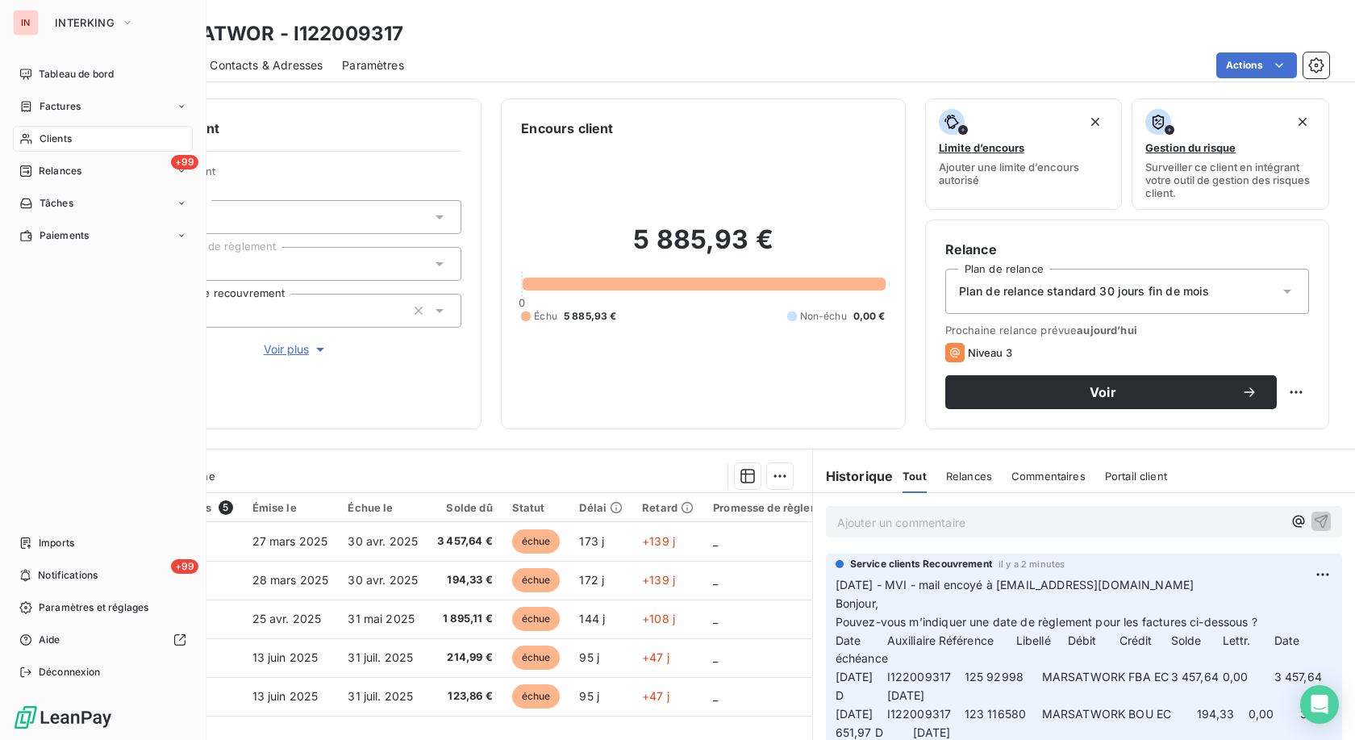
click at [32, 135] on icon at bounding box center [26, 138] width 14 height 13
